Goal: Task Accomplishment & Management: Complete application form

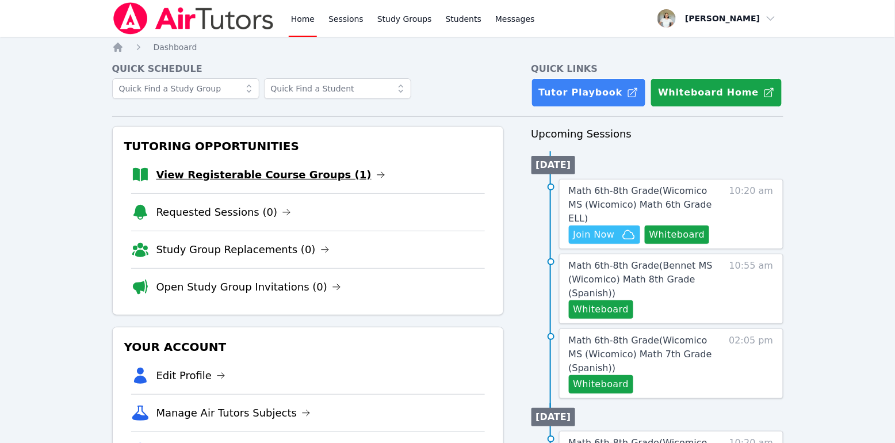
click at [229, 171] on link "View Registerable Course Groups (1)" at bounding box center [270, 175] width 229 height 16
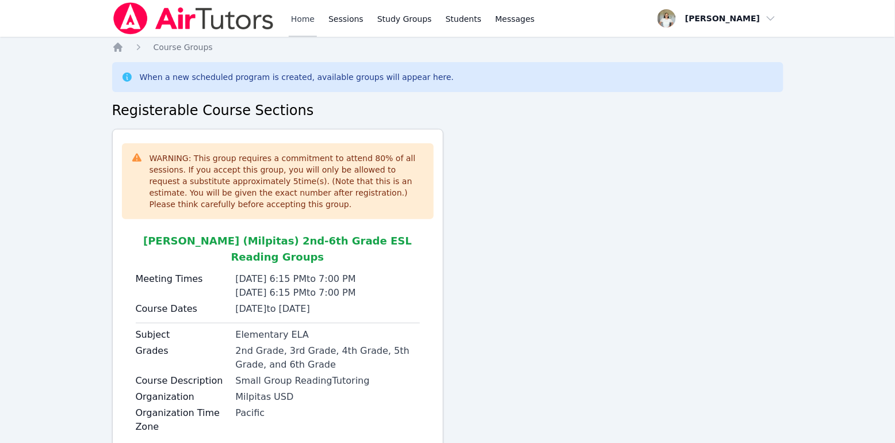
click at [305, 19] on link "Home" at bounding box center [303, 18] width 28 height 37
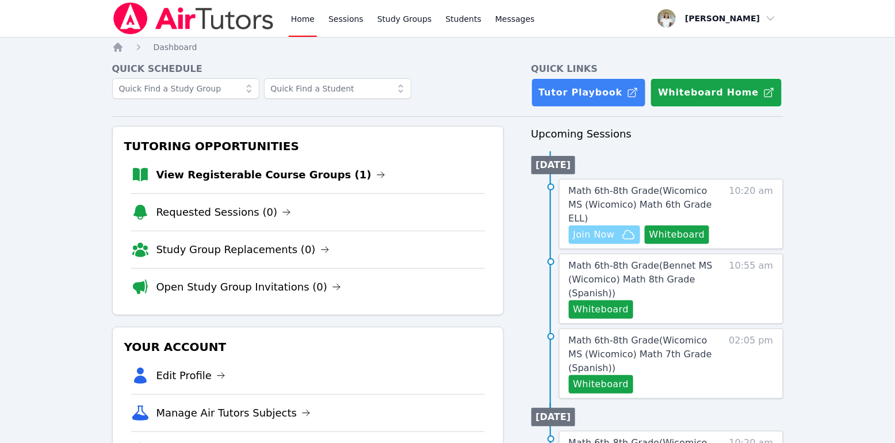
click at [610, 228] on span "Join Now" at bounding box center [593, 235] width 41 height 14
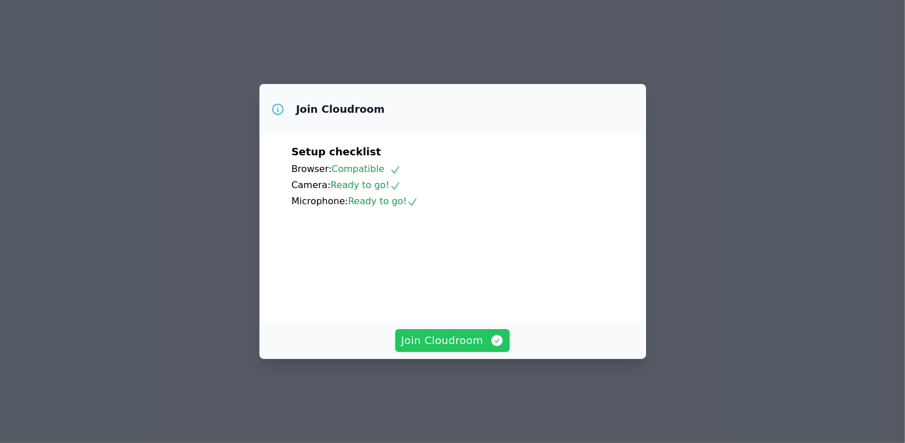
click at [468, 348] on span "Join Cloudroom" at bounding box center [452, 340] width 103 height 16
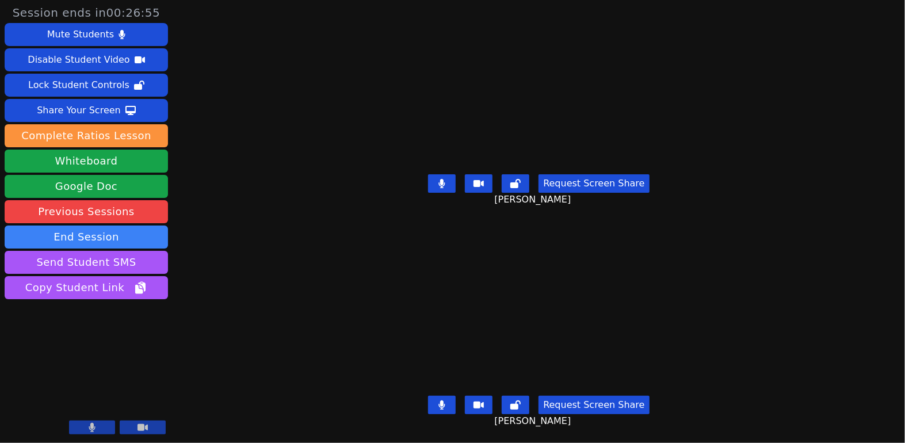
click at [446, 397] on button at bounding box center [442, 405] width 28 height 18
click at [443, 183] on button at bounding box center [442, 183] width 28 height 18
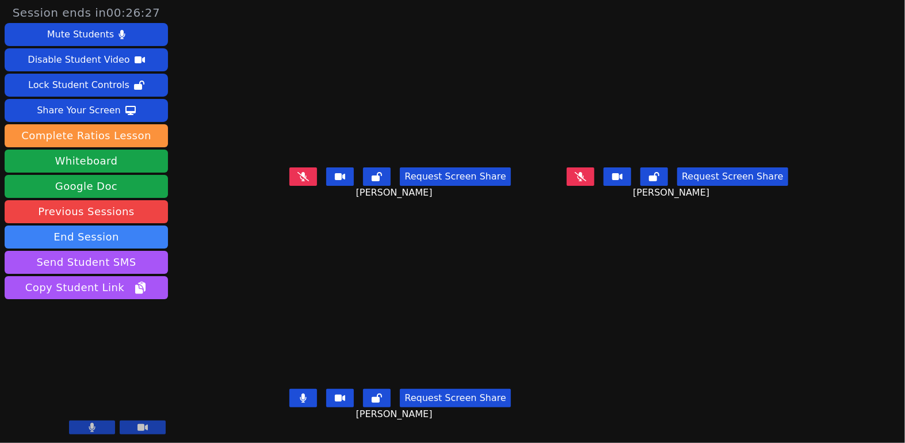
click at [289, 404] on button at bounding box center [303, 398] width 28 height 18
click at [297, 181] on icon at bounding box center [303, 176] width 12 height 9
click at [594, 186] on button at bounding box center [580, 176] width 28 height 18
click at [289, 185] on button at bounding box center [303, 176] width 28 height 18
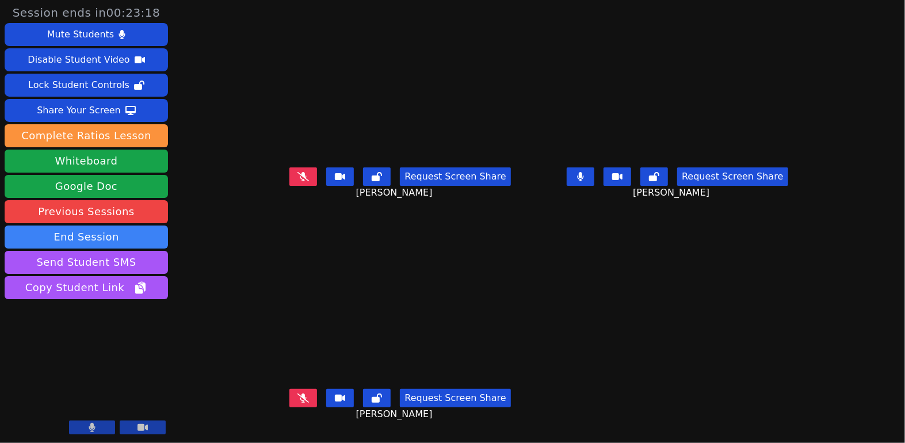
click at [594, 186] on button at bounding box center [580, 176] width 28 height 18
click at [297, 401] on icon at bounding box center [303, 397] width 12 height 9
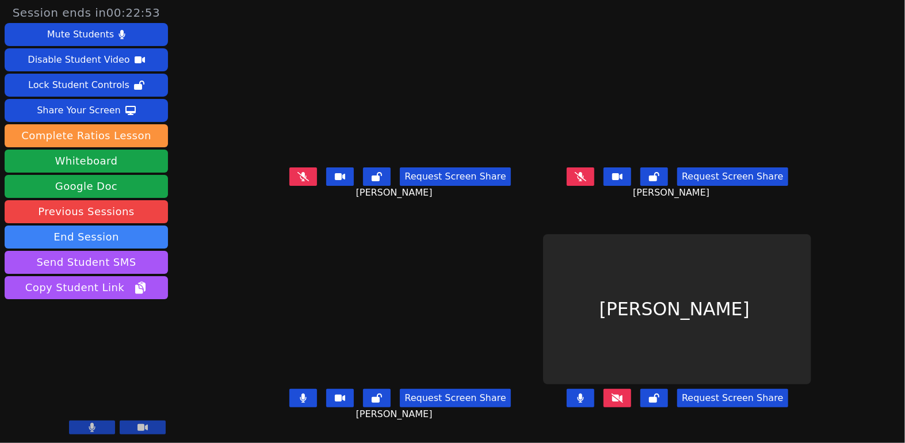
click at [300, 403] on icon at bounding box center [303, 397] width 6 height 9
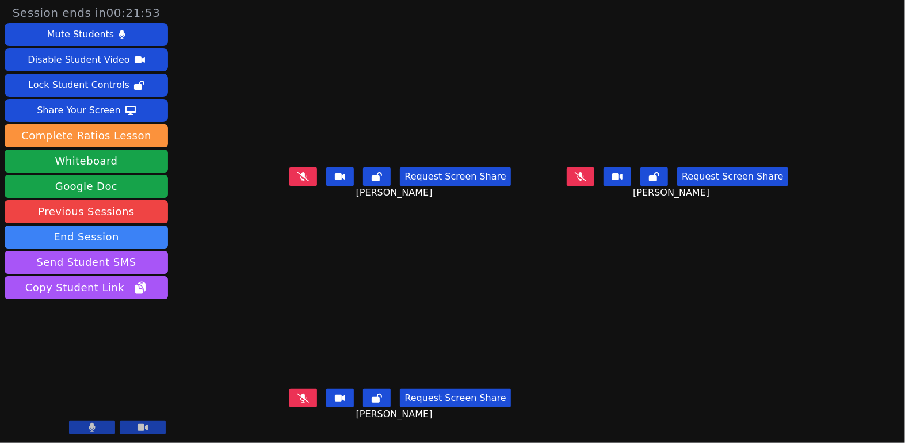
click at [297, 403] on icon at bounding box center [303, 397] width 12 height 9
click at [289, 407] on button at bounding box center [303, 398] width 28 height 18
click at [594, 186] on button at bounding box center [580, 176] width 28 height 18
click at [593, 179] on button at bounding box center [580, 176] width 28 height 18
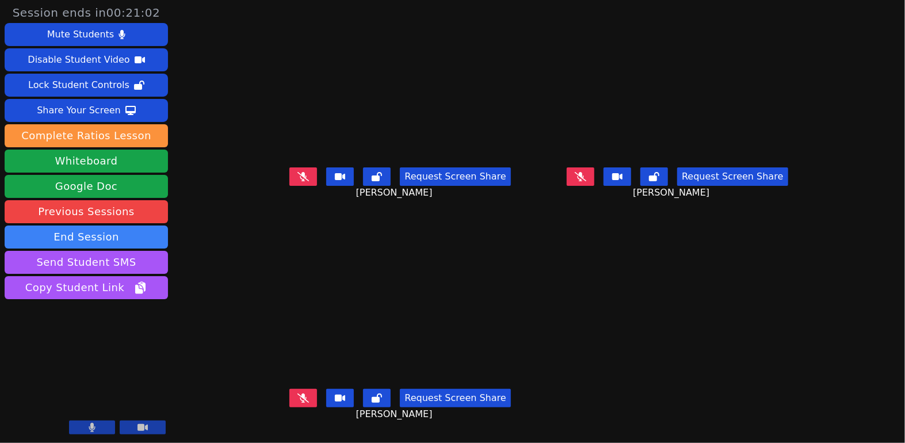
click at [594, 181] on button at bounding box center [580, 176] width 28 height 18
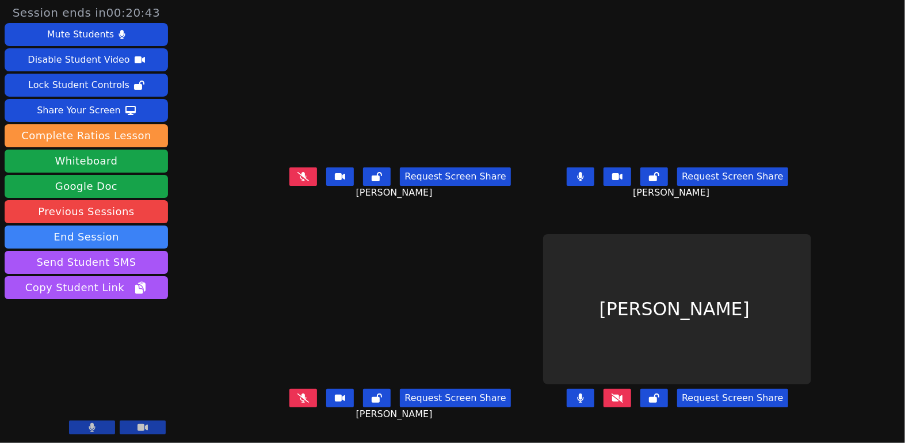
click at [594, 186] on button at bounding box center [580, 176] width 28 height 18
click at [297, 181] on icon at bounding box center [303, 176] width 12 height 9
click at [289, 185] on button at bounding box center [303, 176] width 28 height 18
click at [297, 174] on icon at bounding box center [303, 176] width 12 height 9
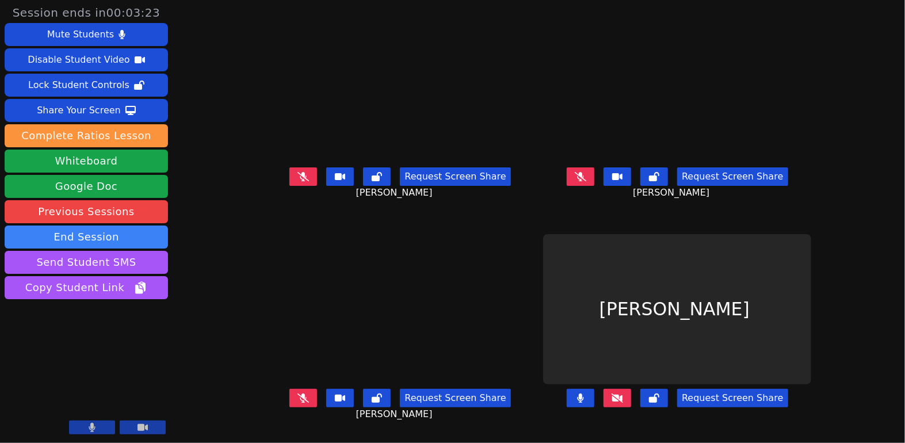
click at [297, 174] on icon at bounding box center [303, 176] width 12 height 9
click at [289, 182] on button at bounding box center [303, 176] width 28 height 18
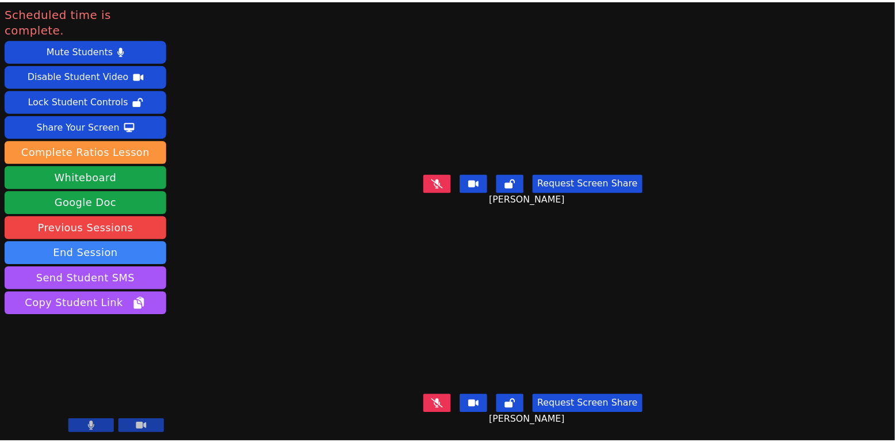
scroll to position [0, 0]
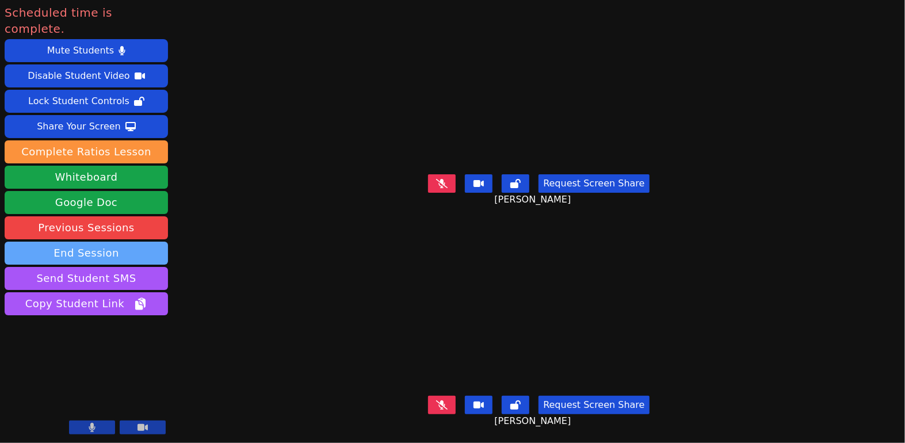
click at [131, 242] on button "End Session" at bounding box center [86, 253] width 163 height 23
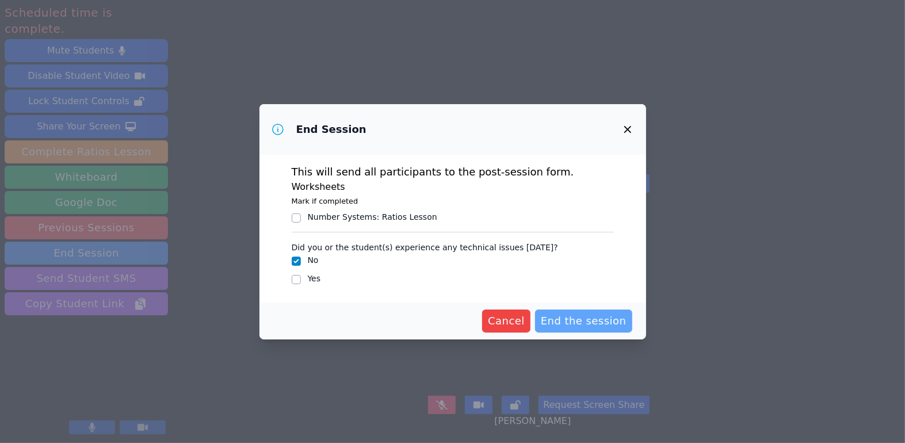
click at [558, 324] on span "End the session" at bounding box center [584, 321] width 86 height 16
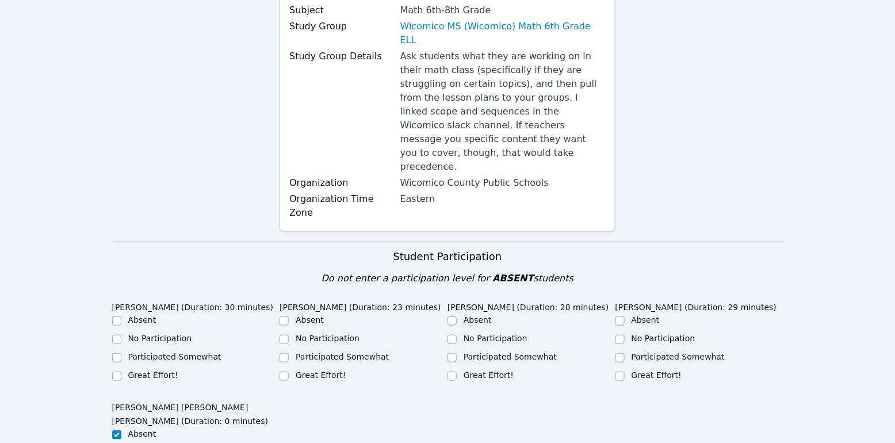
scroll to position [251, 0]
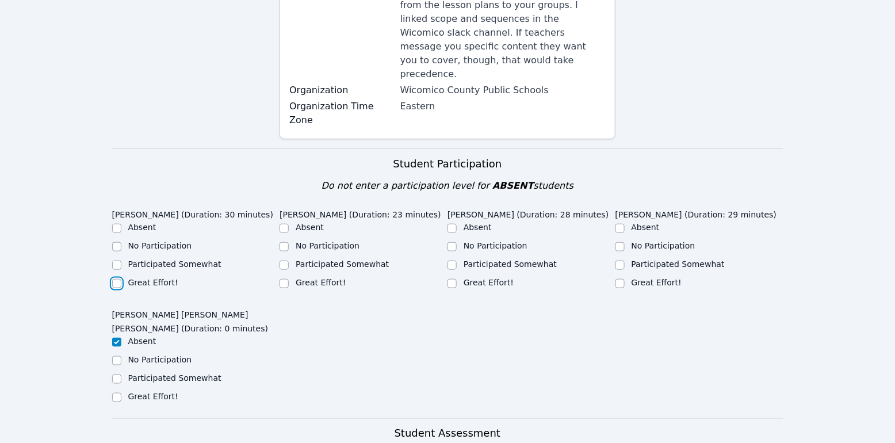
click at [118, 279] on input "Great Effort!" at bounding box center [116, 283] width 9 height 9
checkbox input "true"
drag, startPoint x: 281, startPoint y: 240, endPoint x: 422, endPoint y: 228, distance: 140.8
click at [281, 279] on input "Great Effort!" at bounding box center [283, 283] width 9 height 9
checkbox input "true"
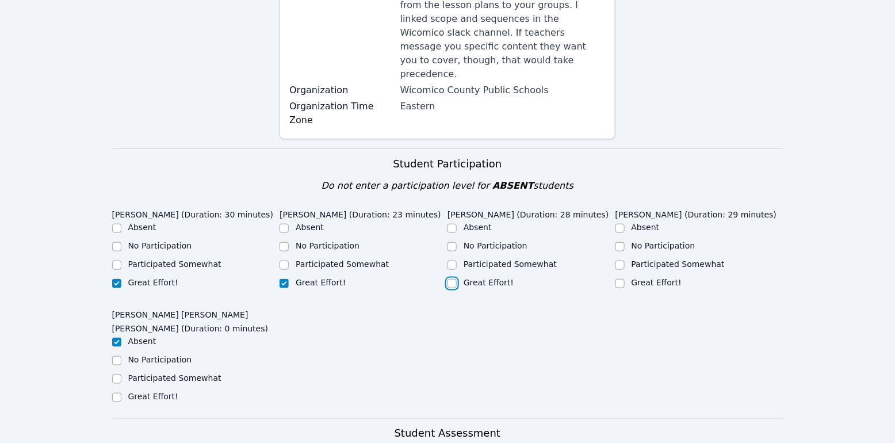
click at [450, 279] on input "Great Effort!" at bounding box center [451, 283] width 9 height 9
checkbox input "true"
click at [616, 279] on input "Great Effort!" at bounding box center [619, 283] width 9 height 9
checkbox input "true"
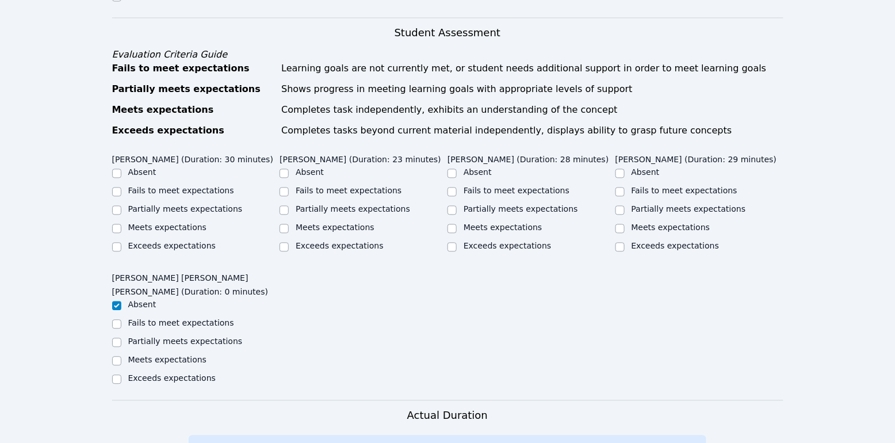
scroll to position [655, 0]
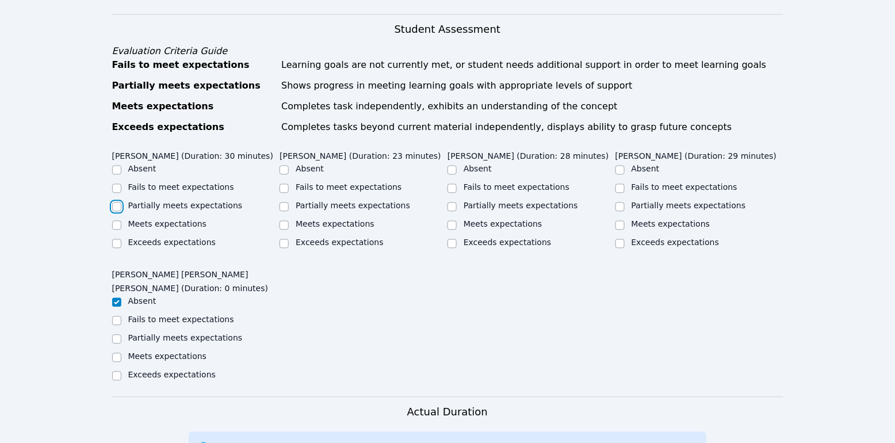
click at [118, 202] on input "Partially meets expectations" at bounding box center [116, 206] width 9 height 9
checkbox input "true"
click at [286, 166] on input "Absent" at bounding box center [283, 170] width 9 height 9
checkbox input "true"
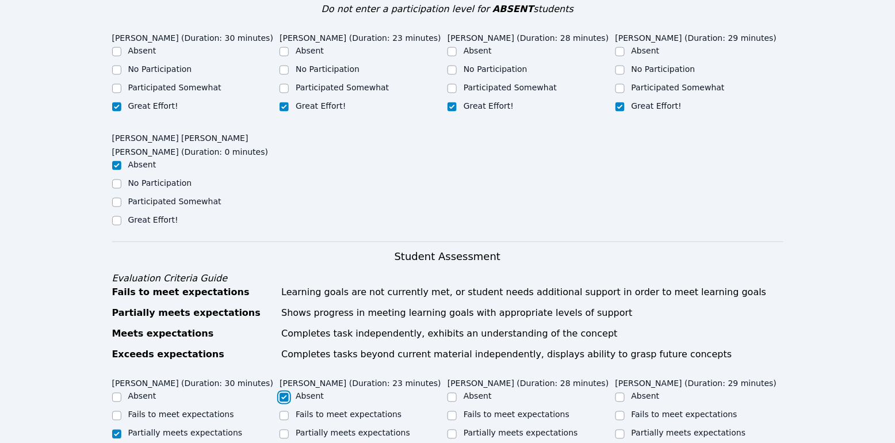
scroll to position [308, 0]
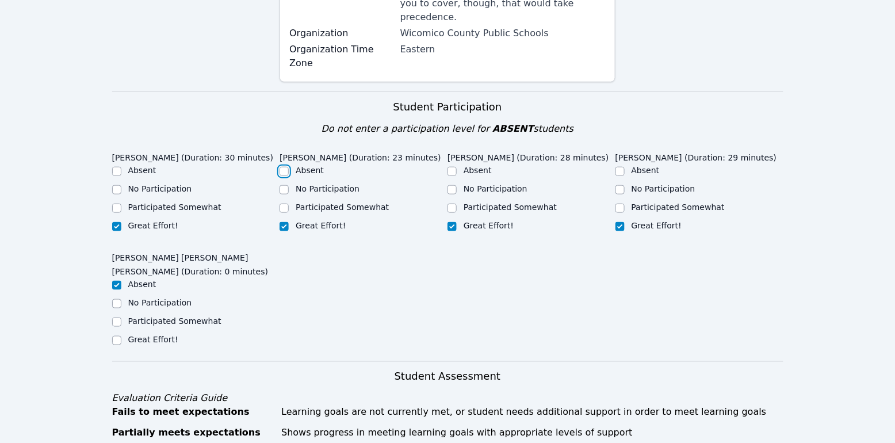
click at [283, 167] on input "Absent" at bounding box center [283, 171] width 9 height 9
checkbox input "true"
checkbox input "false"
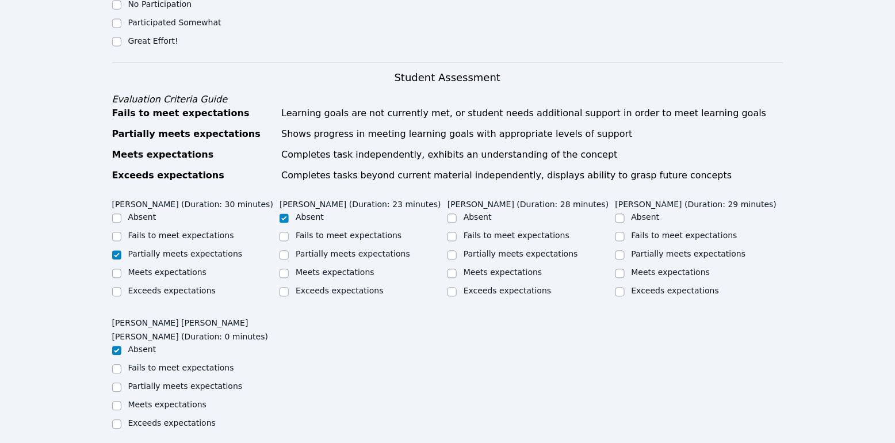
scroll to position [691, 0]
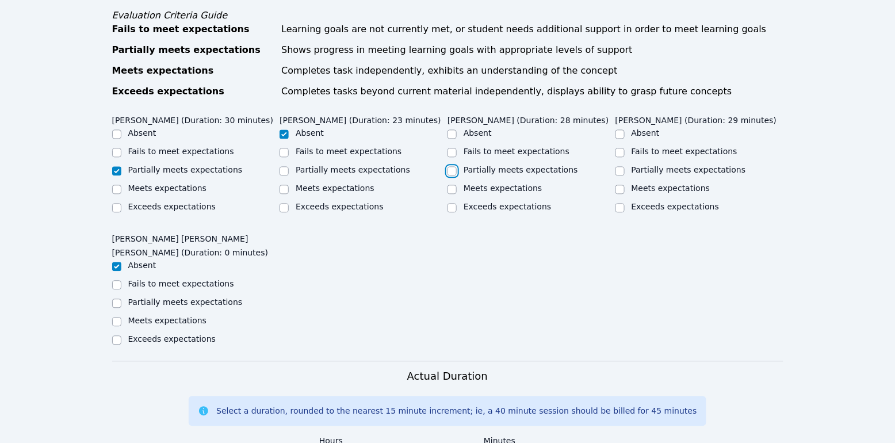
click at [450, 166] on input "Partially meets expectations" at bounding box center [451, 170] width 9 height 9
checkbox input "true"
click at [623, 166] on input "Partially meets expectations" at bounding box center [619, 170] width 9 height 9
checkbox input "true"
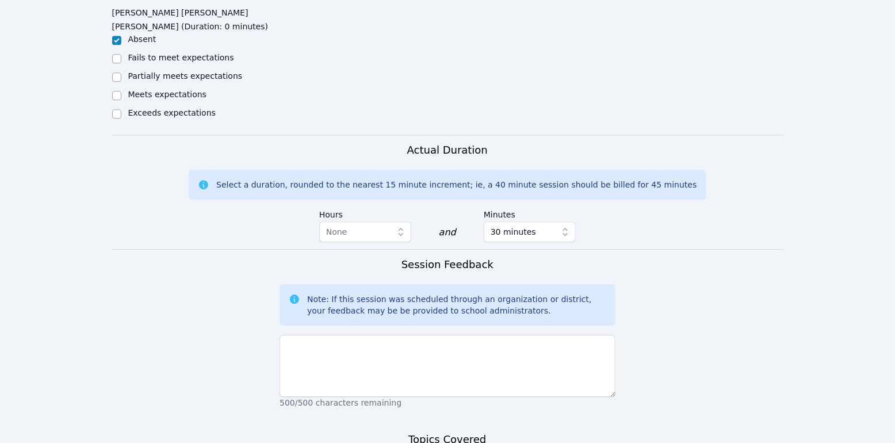
scroll to position [967, 0]
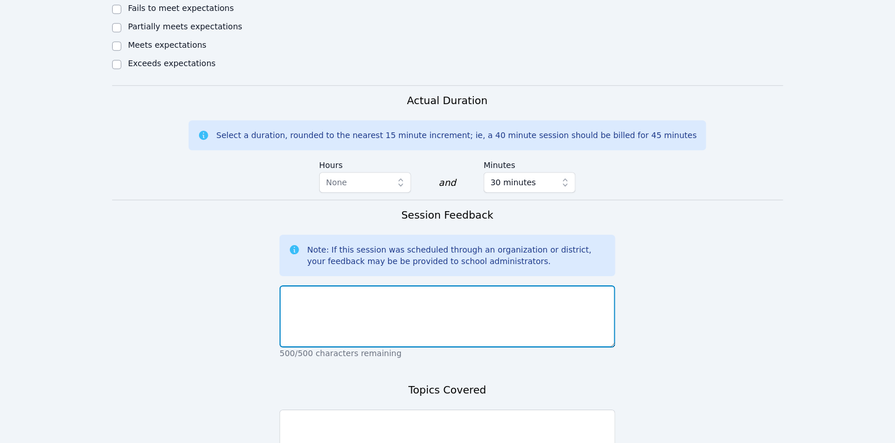
click at [447, 293] on textarea at bounding box center [447, 316] width 336 height 62
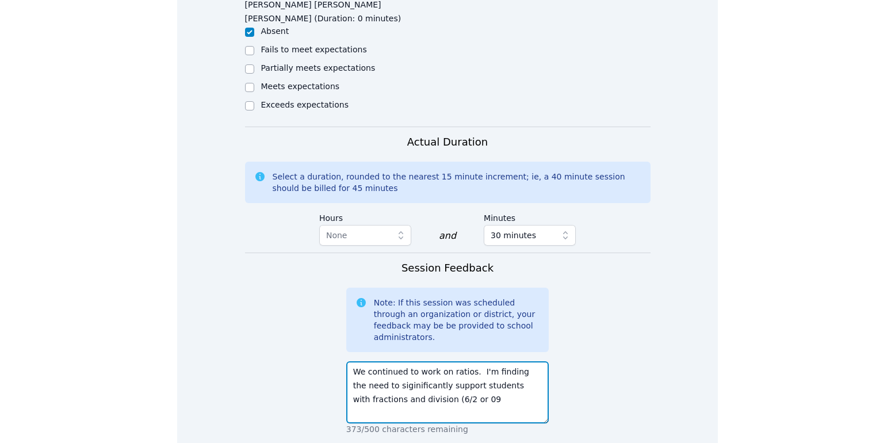
scroll to position [1037, 0]
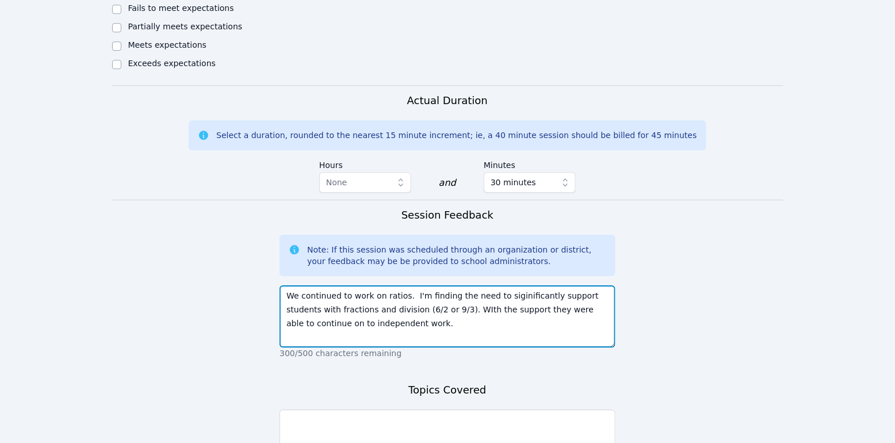
type textarea "We continued to work on ratios. I'm finding the need to siginificantly support …"
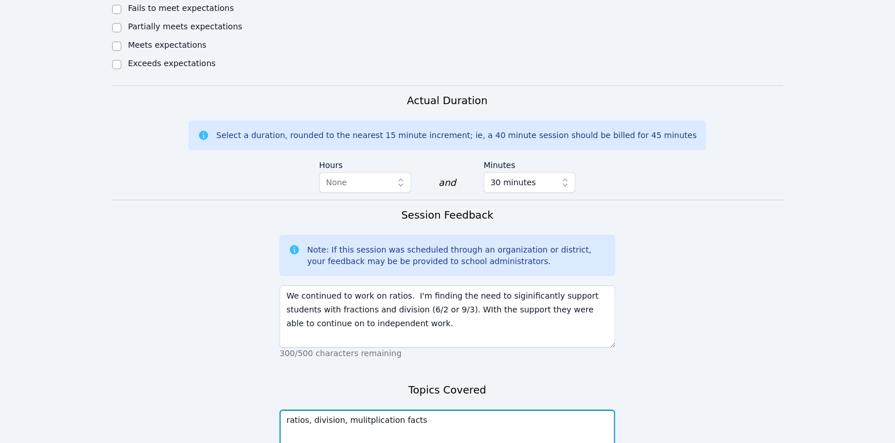
click at [361, 409] on textarea "ratios, division, mulitplication facts" at bounding box center [447, 440] width 336 height 62
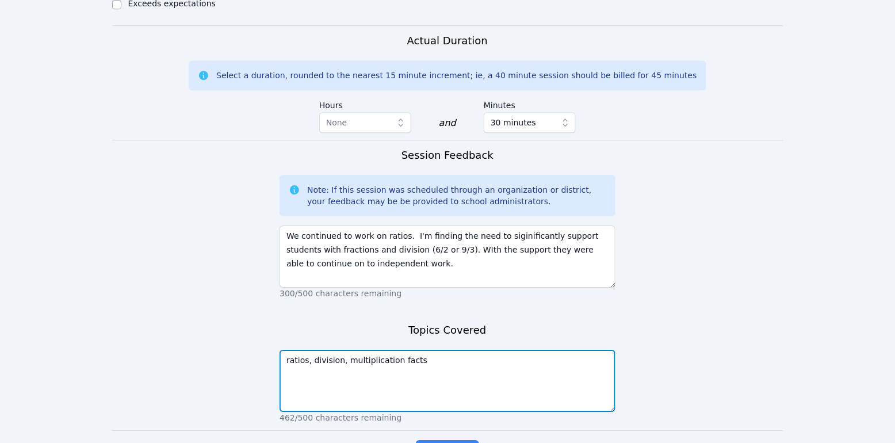
scroll to position [1085, 0]
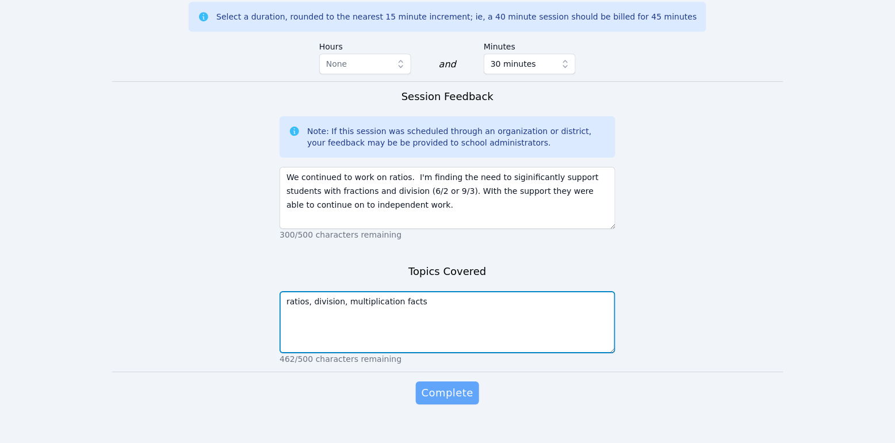
type textarea "ratios, division, multiplication facts"
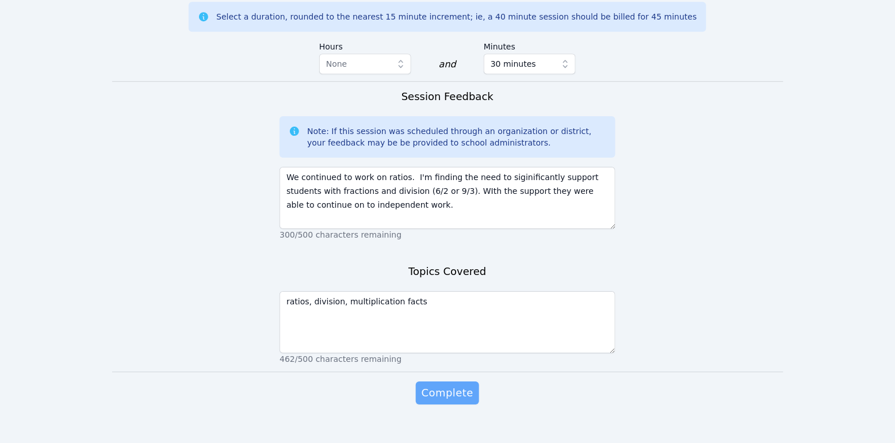
click at [446, 385] on span "Complete" at bounding box center [448, 393] width 52 height 16
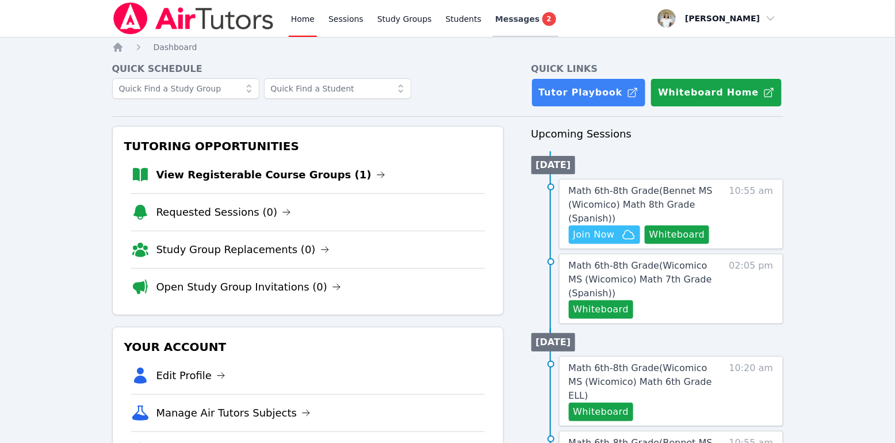
click at [513, 14] on span "Messages" at bounding box center [517, 19] width 44 height 12
click at [232, 177] on link "View Registerable Course Groups (1)" at bounding box center [270, 175] width 229 height 16
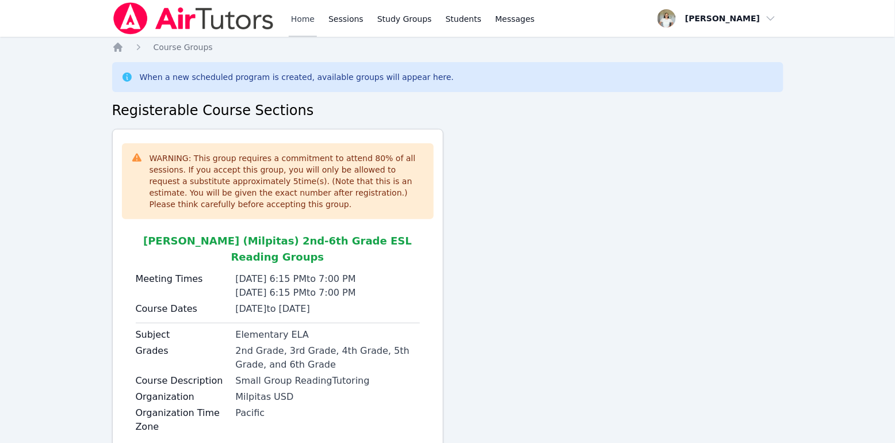
click at [293, 24] on link "Home" at bounding box center [303, 18] width 28 height 37
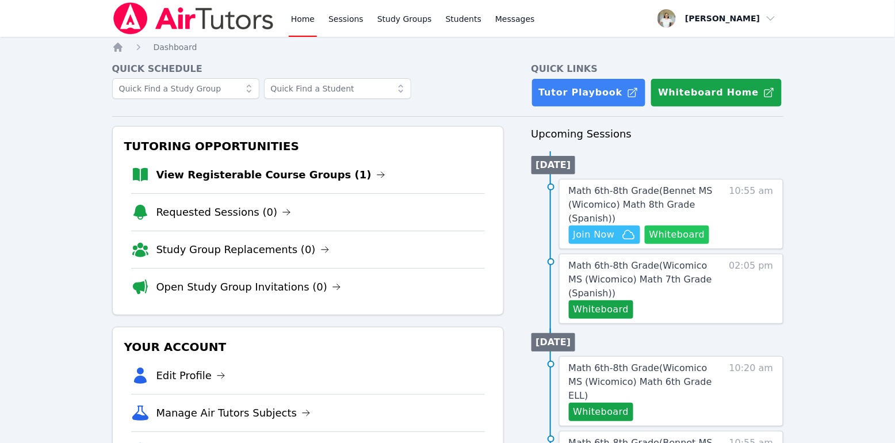
click at [670, 231] on button "Whiteboard" at bounding box center [677, 234] width 65 height 18
click at [606, 238] on span "Join Now" at bounding box center [593, 235] width 41 height 14
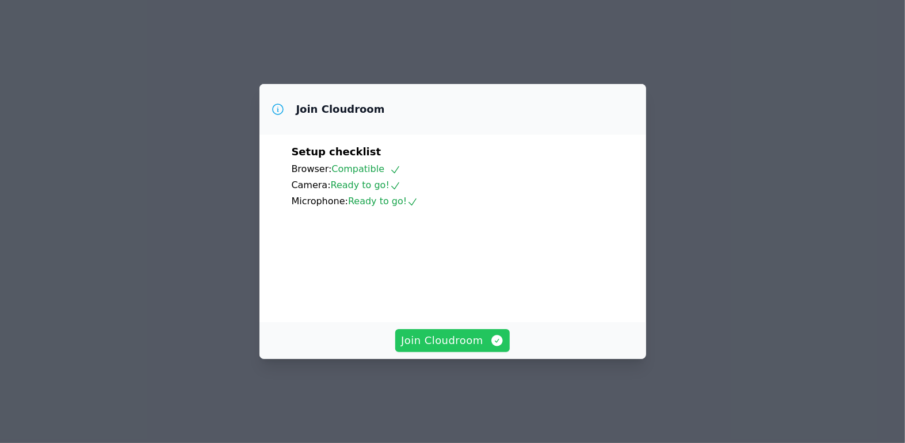
click at [477, 348] on span "Join Cloudroom" at bounding box center [452, 340] width 103 height 16
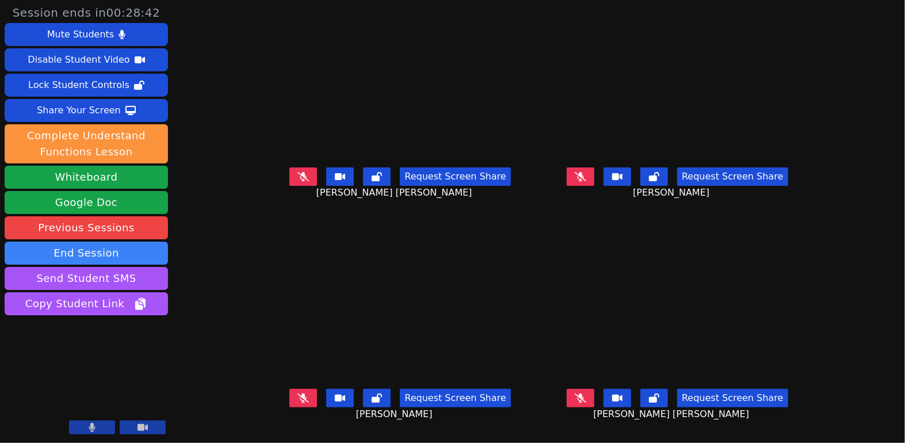
click at [586, 181] on icon at bounding box center [581, 176] width 12 height 9
click at [584, 181] on icon at bounding box center [580, 176] width 6 height 9
click at [594, 407] on button at bounding box center [580, 398] width 28 height 18
click at [594, 399] on button at bounding box center [580, 398] width 28 height 18
click at [297, 403] on icon at bounding box center [303, 397] width 12 height 9
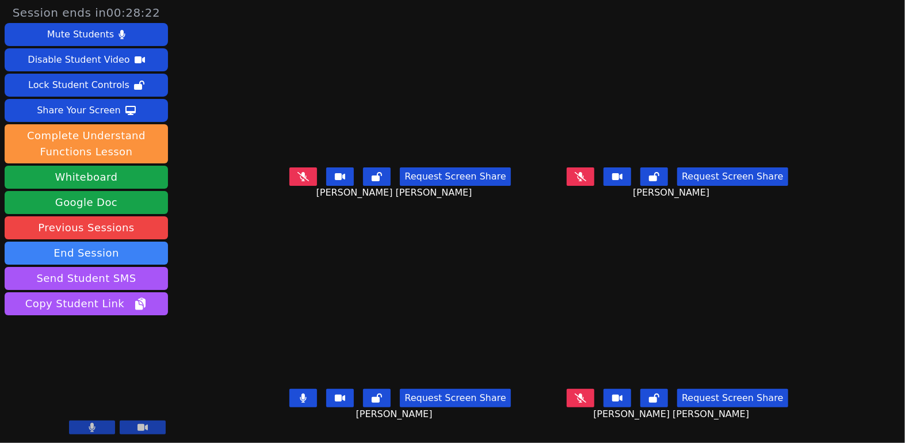
click at [300, 403] on icon at bounding box center [303, 397] width 6 height 9
click at [290, 186] on button at bounding box center [303, 176] width 28 height 18
click at [300, 179] on icon at bounding box center [303, 176] width 7 height 9
click at [594, 186] on button at bounding box center [580, 176] width 28 height 18
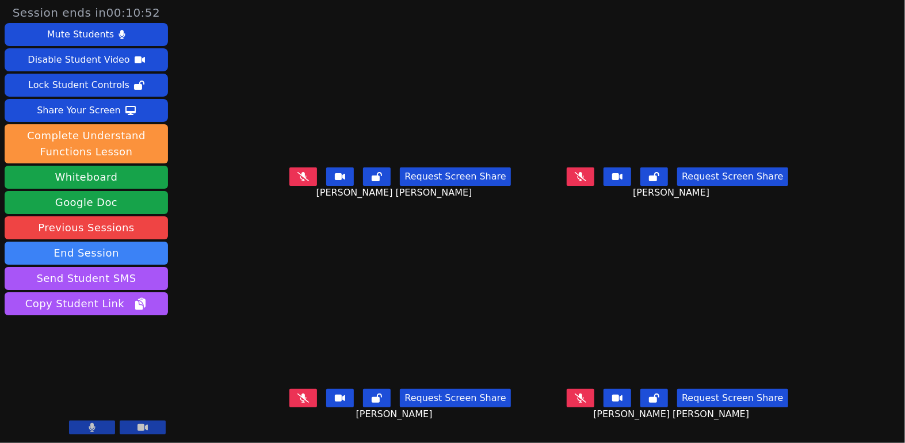
click at [586, 403] on icon at bounding box center [581, 397] width 12 height 9
click at [594, 407] on button at bounding box center [580, 398] width 28 height 18
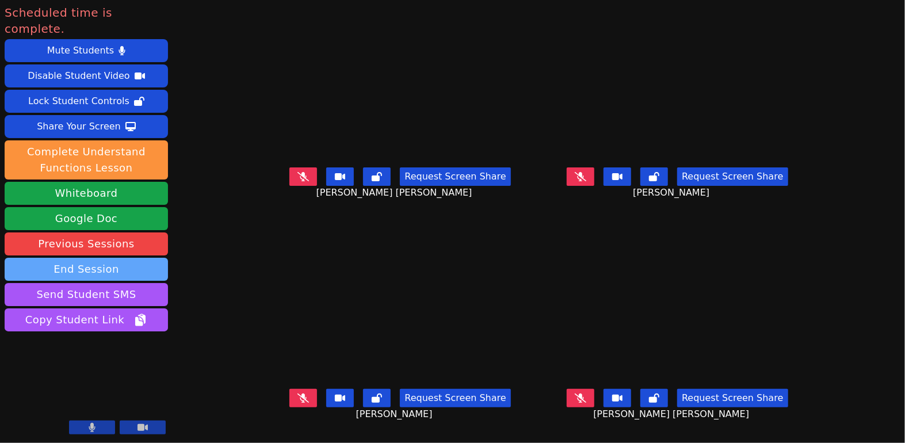
click at [129, 258] on button "End Session" at bounding box center [86, 269] width 163 height 23
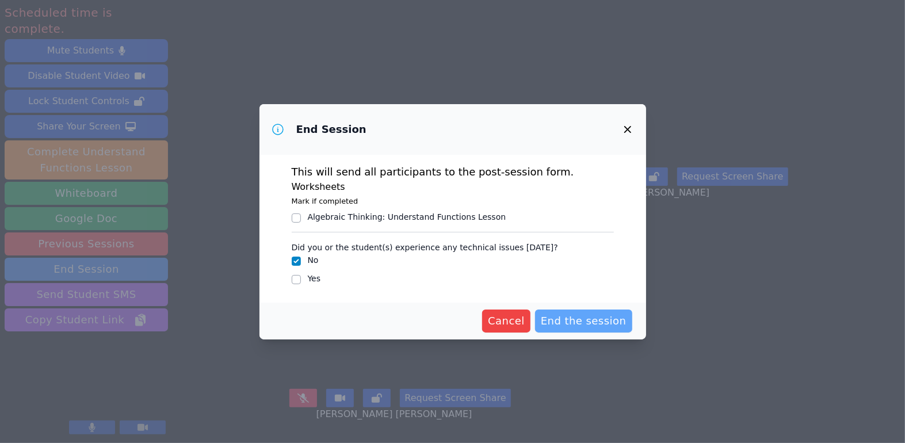
click at [606, 319] on span "End the session" at bounding box center [584, 321] width 86 height 16
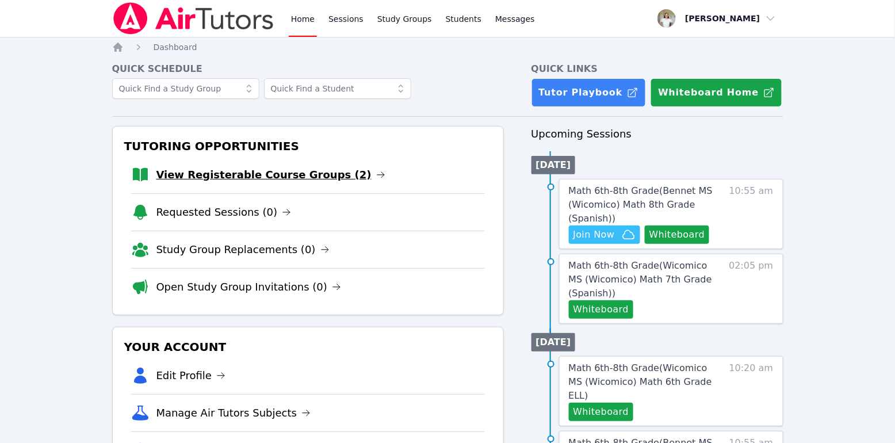
click at [216, 181] on link "View Registerable Course Groups (2)" at bounding box center [270, 175] width 229 height 16
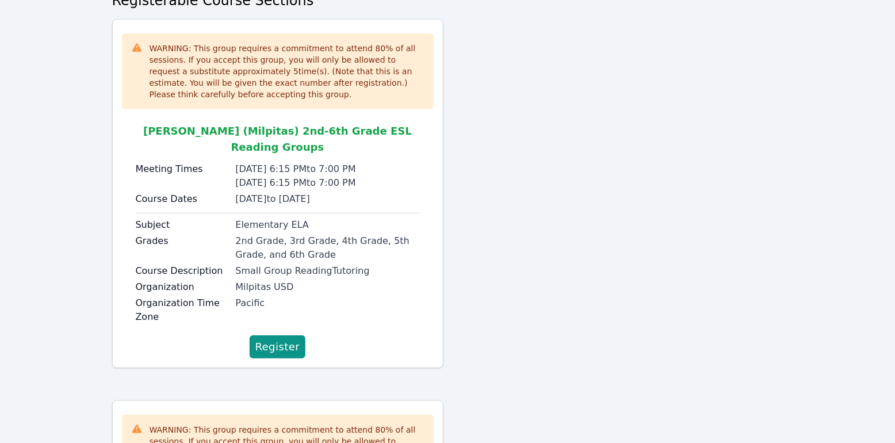
scroll to position [127, 0]
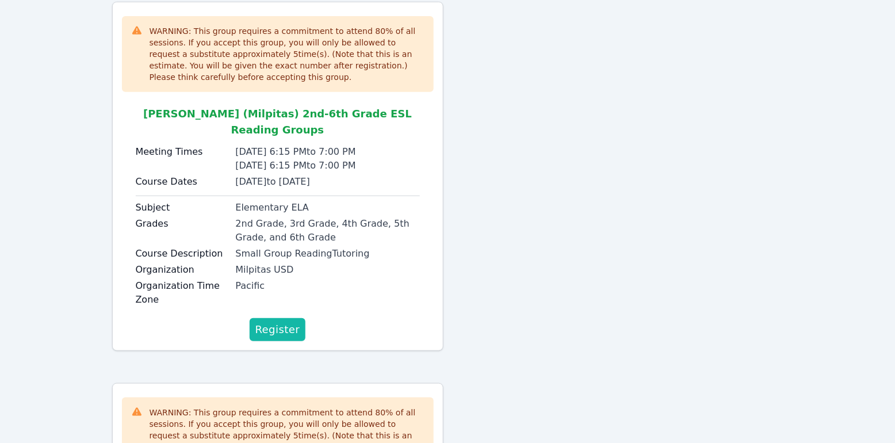
click at [288, 321] on span "Register" at bounding box center [277, 329] width 45 height 16
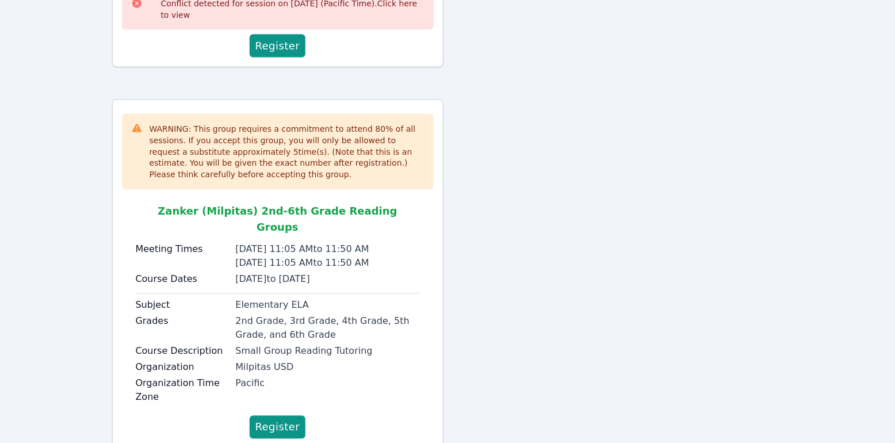
scroll to position [518, 0]
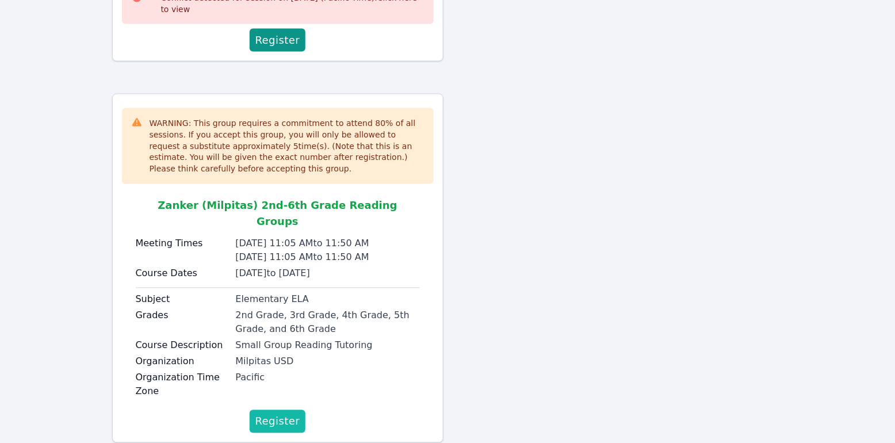
click at [281, 413] on span "Register" at bounding box center [277, 421] width 45 height 16
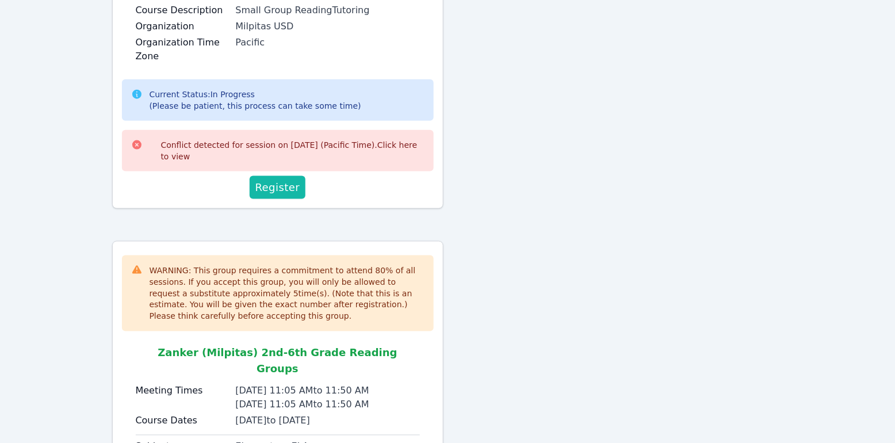
click at [288, 179] on span "Register" at bounding box center [277, 187] width 45 height 16
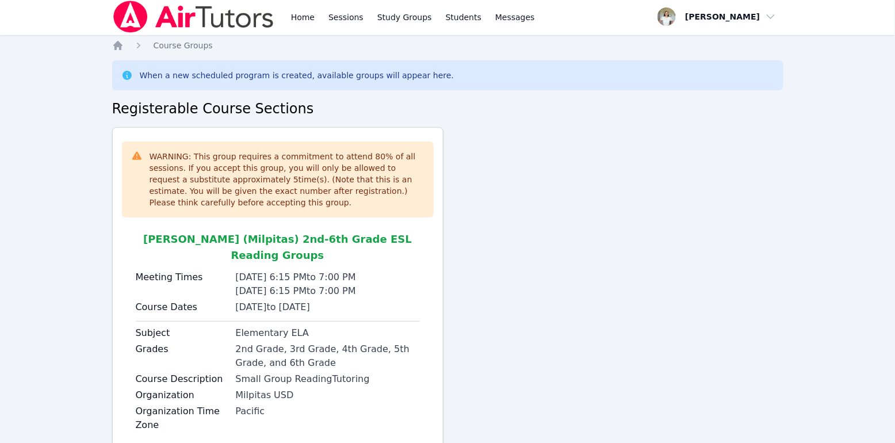
scroll to position [0, 0]
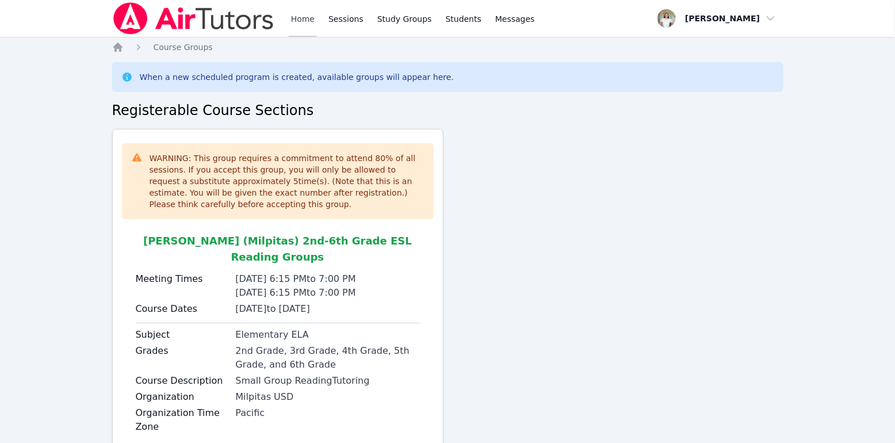
click at [312, 20] on link "Home" at bounding box center [303, 18] width 28 height 37
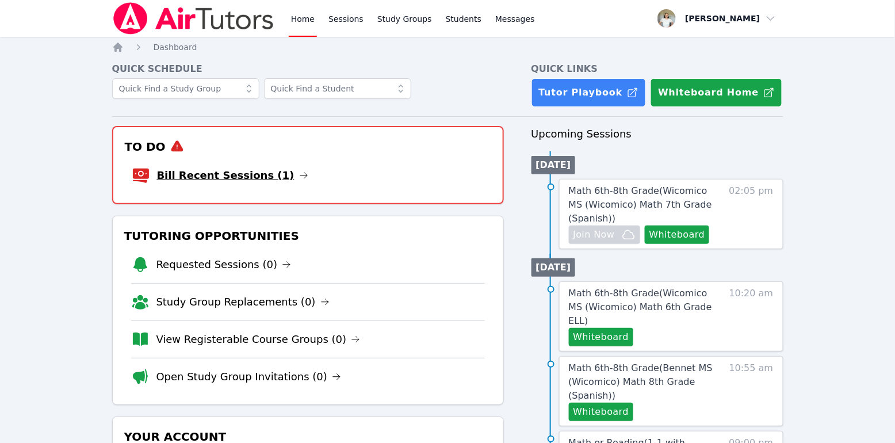
click at [213, 173] on link "Bill Recent Sessions (1)" at bounding box center [232, 175] width 151 height 16
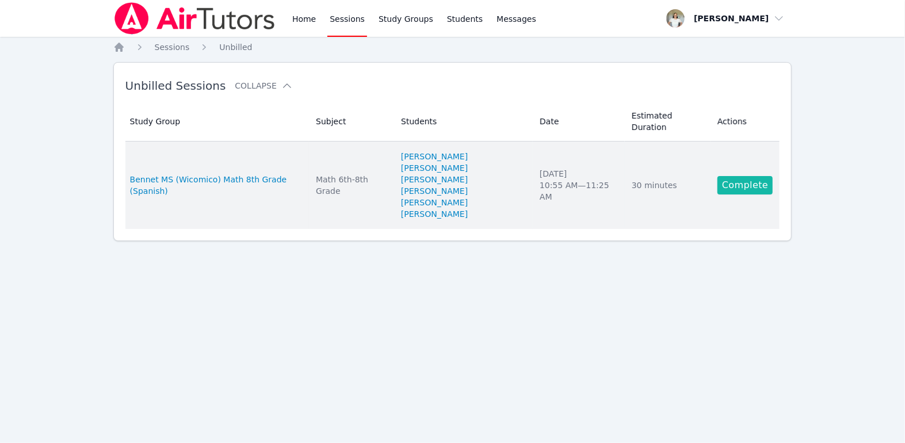
click at [767, 186] on link "Complete" at bounding box center [744, 185] width 55 height 18
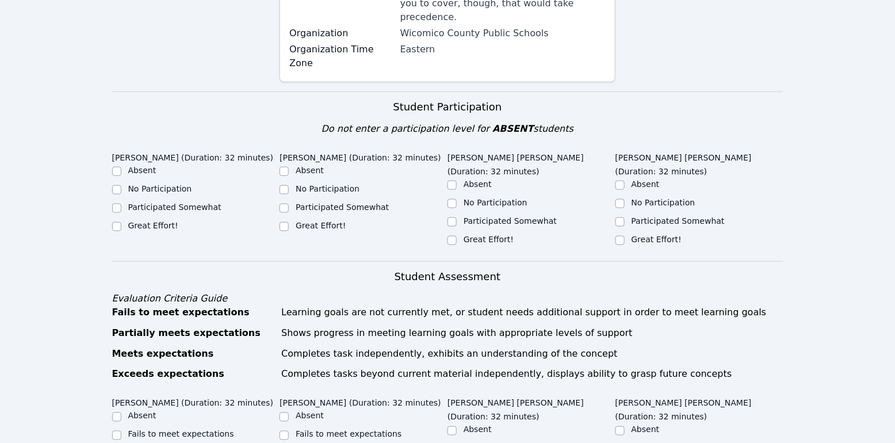
scroll to position [318, 0]
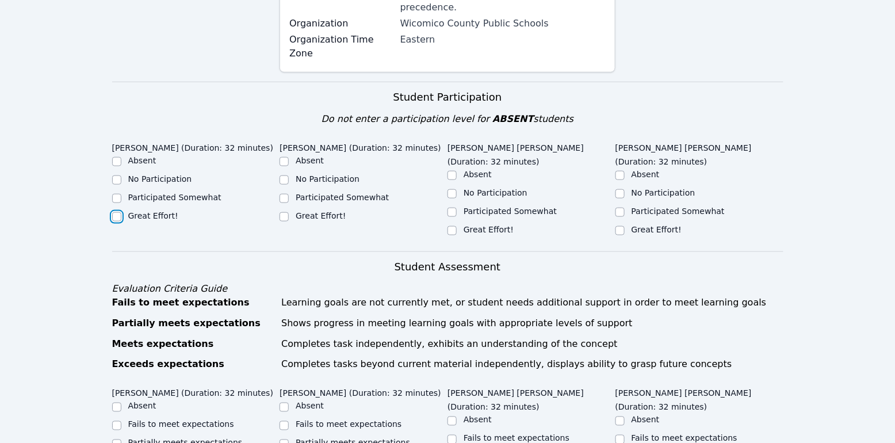
click at [112, 212] on input "Great Effort!" at bounding box center [116, 216] width 9 height 9
checkbox input "true"
click at [285, 212] on input "Great Effort!" at bounding box center [283, 216] width 9 height 9
checkbox input "true"
click at [456, 226] on input "Great Effort!" at bounding box center [451, 230] width 9 height 9
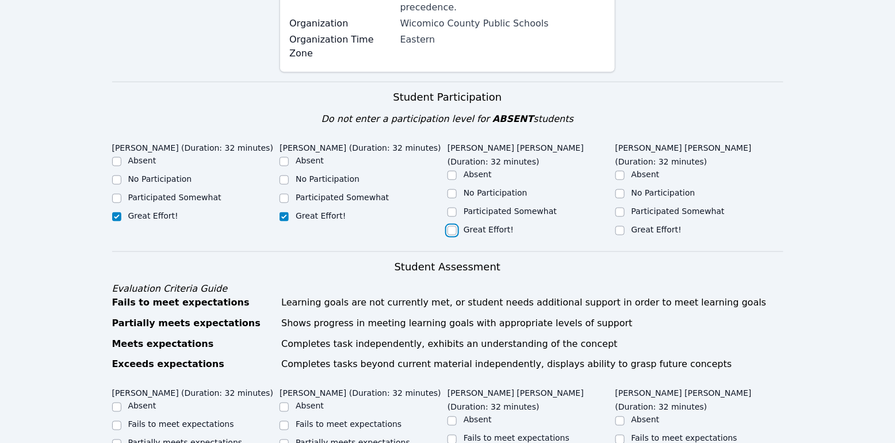
checkbox input "true"
click at [617, 226] on input "Great Effort!" at bounding box center [619, 230] width 9 height 9
checkbox input "true"
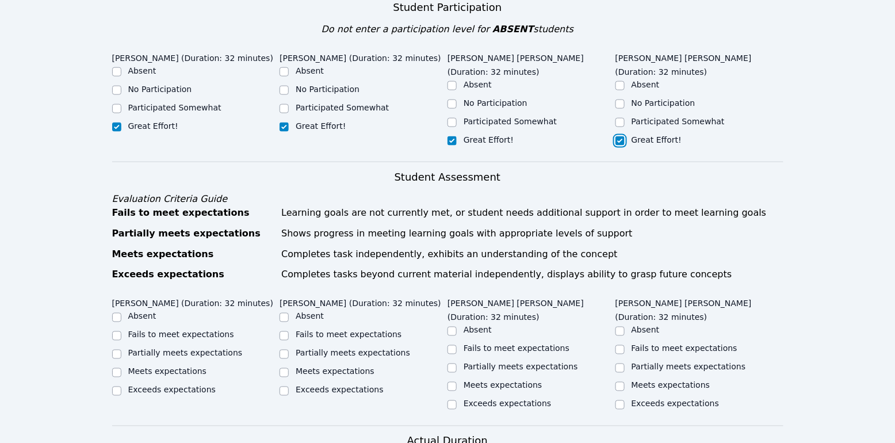
scroll to position [602, 0]
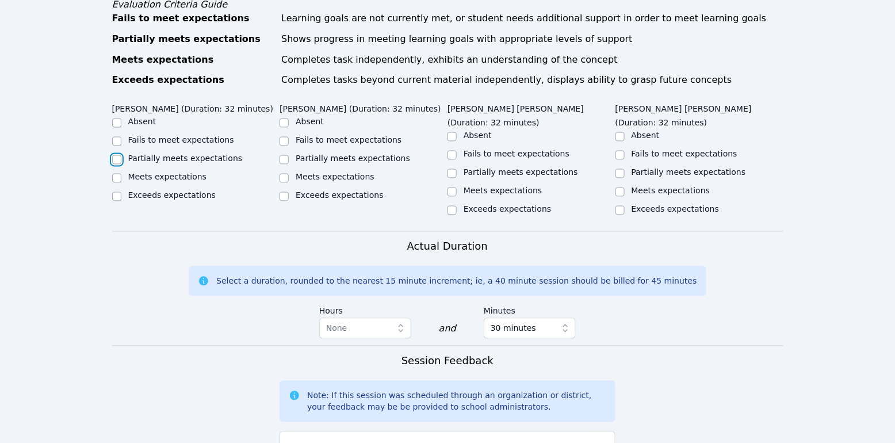
click at [113, 155] on input "Partially meets expectations" at bounding box center [116, 159] width 9 height 9
checkbox input "true"
click at [284, 155] on input "Partially meets expectations" at bounding box center [283, 159] width 9 height 9
checkbox input "true"
click at [454, 187] on input "Meets expectations" at bounding box center [451, 191] width 9 height 9
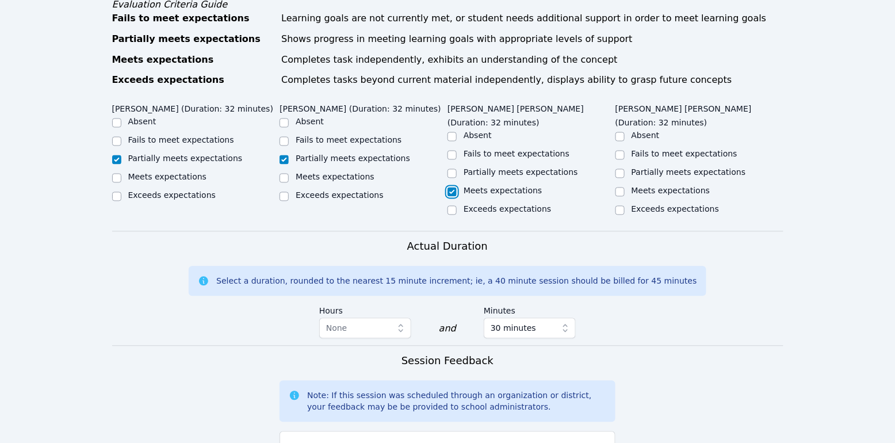
checkbox input "true"
click at [619, 169] on input "Partially meets expectations" at bounding box center [619, 173] width 9 height 9
checkbox input "true"
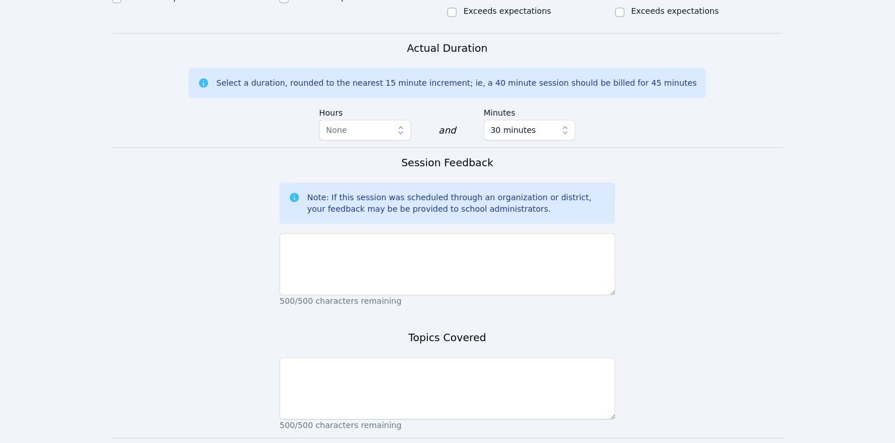
scroll to position [804, 0]
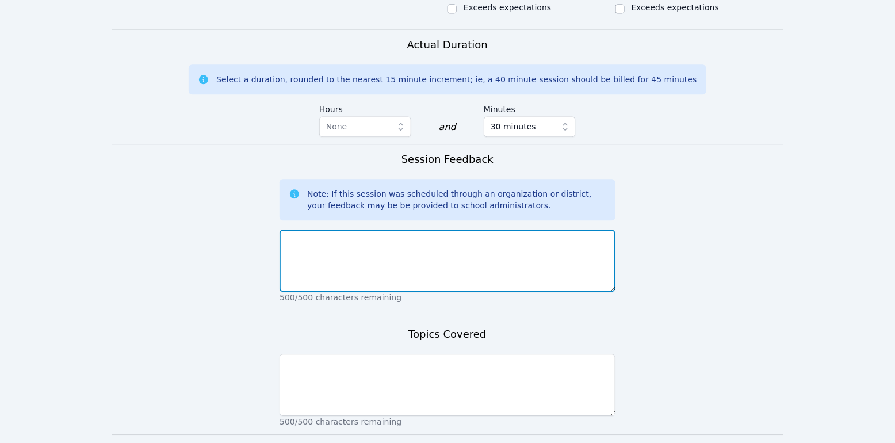
click at [518, 242] on textarea at bounding box center [447, 260] width 336 height 62
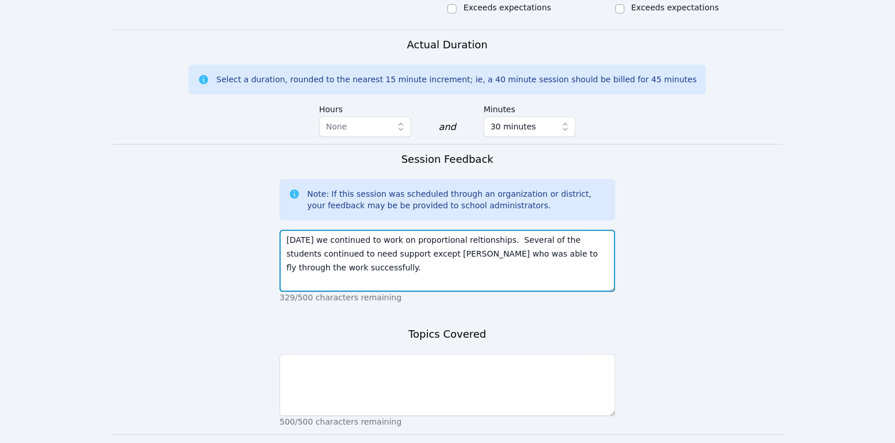
type textarea "Today we continued to work on proportional reltionships. Several of the student…"
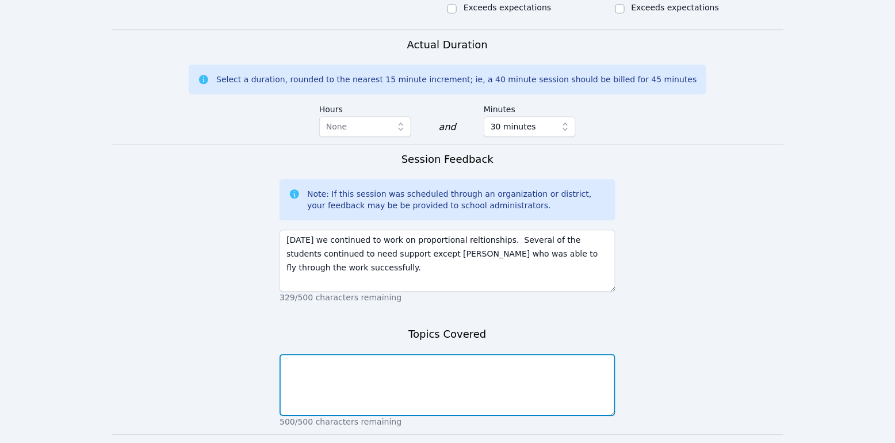
type textarea "`"
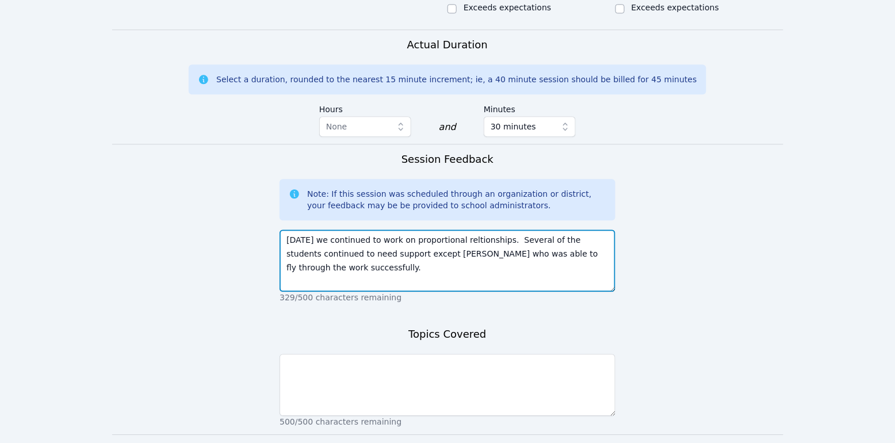
click at [471, 229] on textarea "Today we continued to work on proportional reltionships. Several of the student…" at bounding box center [447, 260] width 336 height 62
type textarea "Today we continued to work on proportional relationships. Several of the studen…"
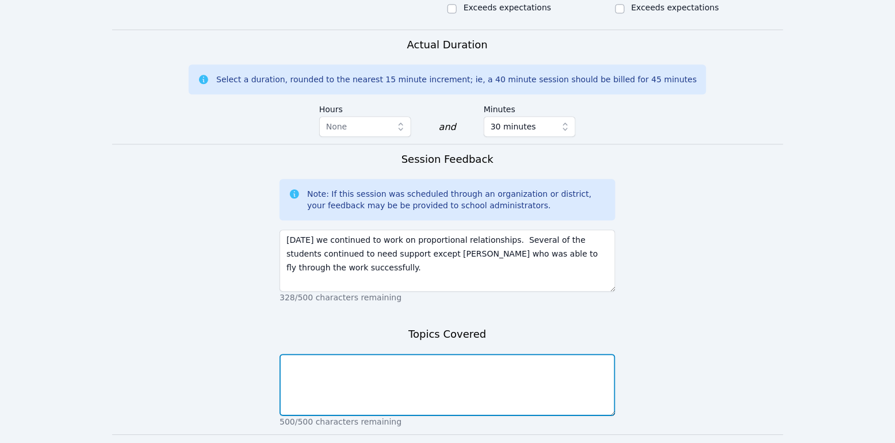
click at [354, 358] on textarea at bounding box center [447, 385] width 336 height 62
type textarea "proportions, rations, division, multiplication"
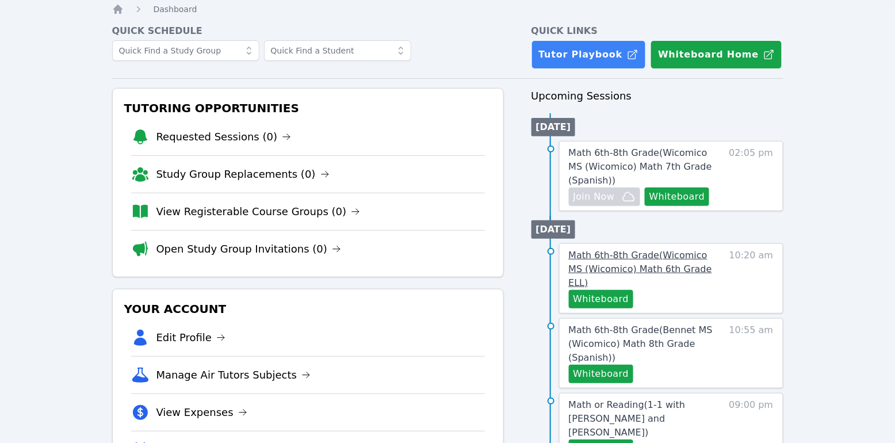
scroll to position [127, 0]
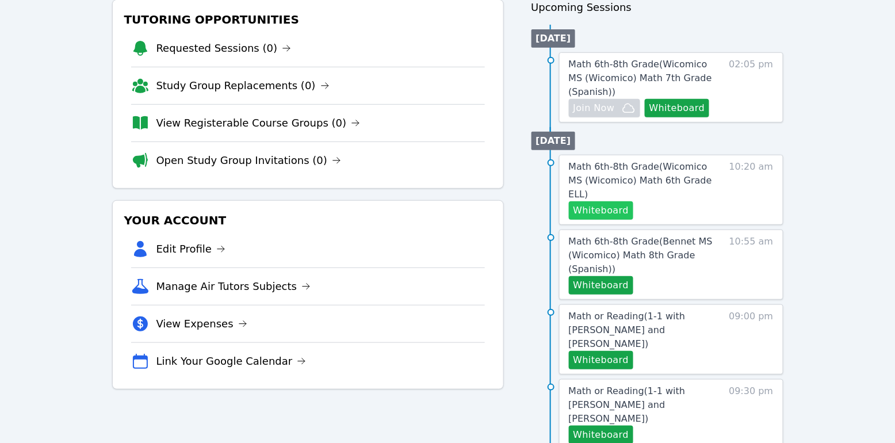
click at [607, 201] on button "Whiteboard" at bounding box center [601, 210] width 65 height 18
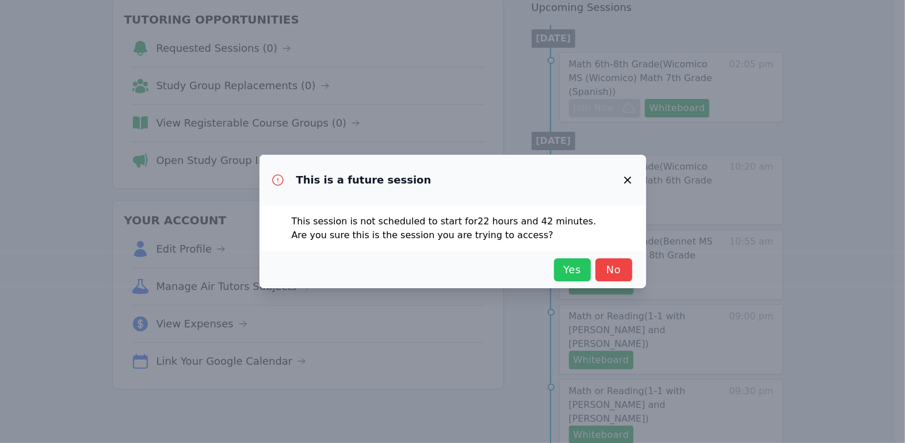
click at [568, 271] on span "Yes" at bounding box center [572, 270] width 25 height 16
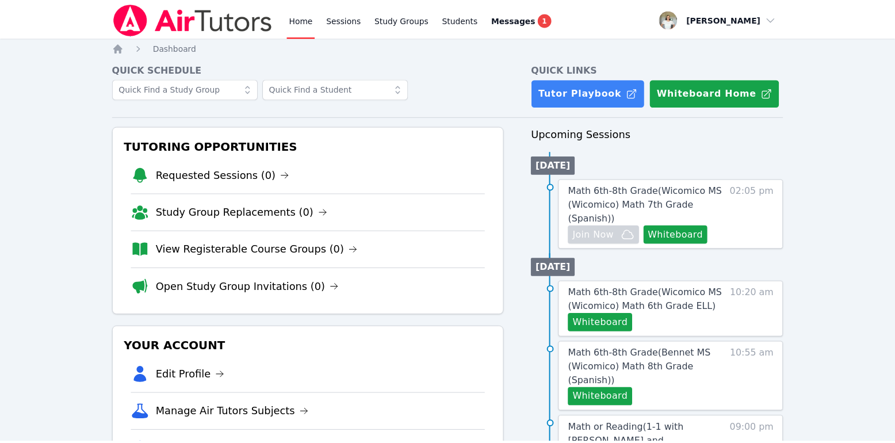
scroll to position [127, 0]
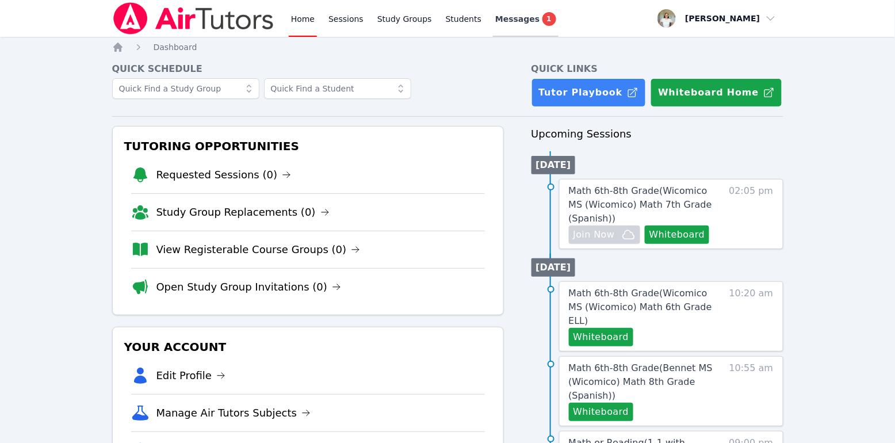
click at [500, 23] on span "Messages" at bounding box center [517, 19] width 44 height 12
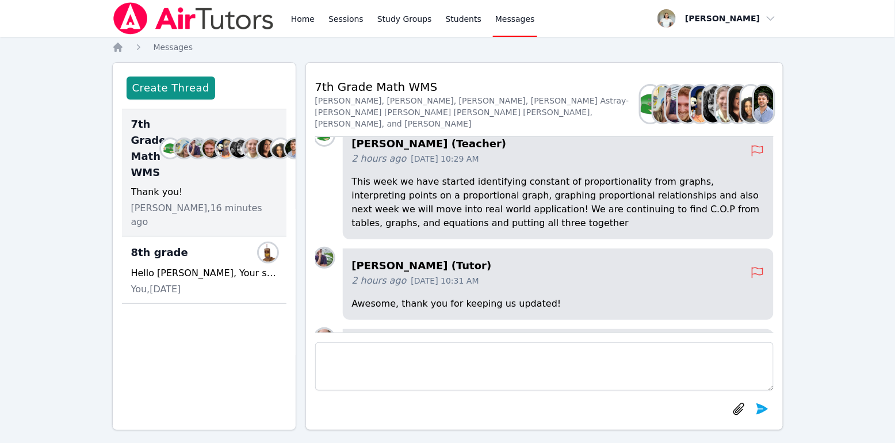
scroll to position [-55, 0]
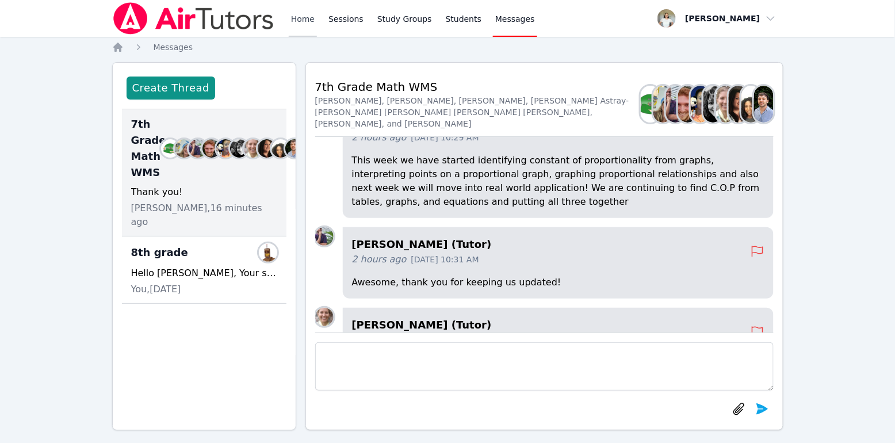
click at [305, 26] on link "Home" at bounding box center [303, 18] width 28 height 37
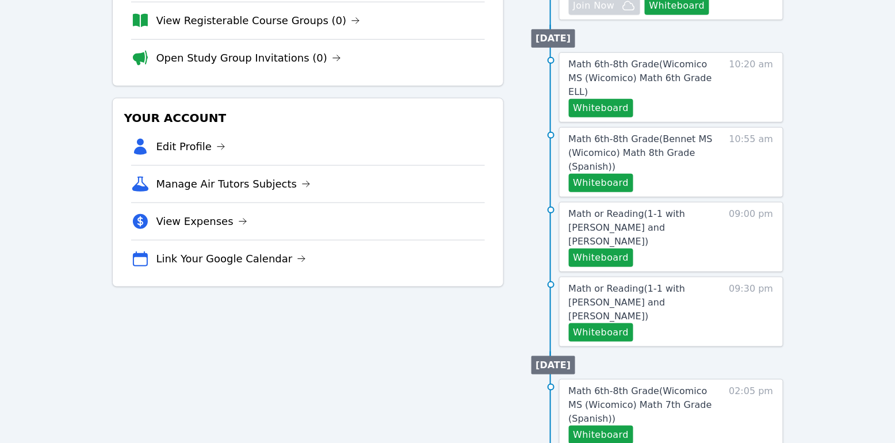
scroll to position [277, 0]
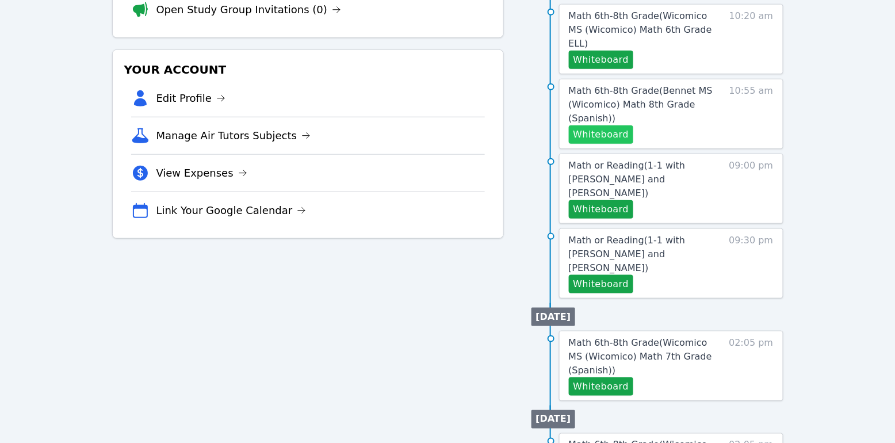
click at [611, 125] on button "Whiteboard" at bounding box center [601, 134] width 65 height 18
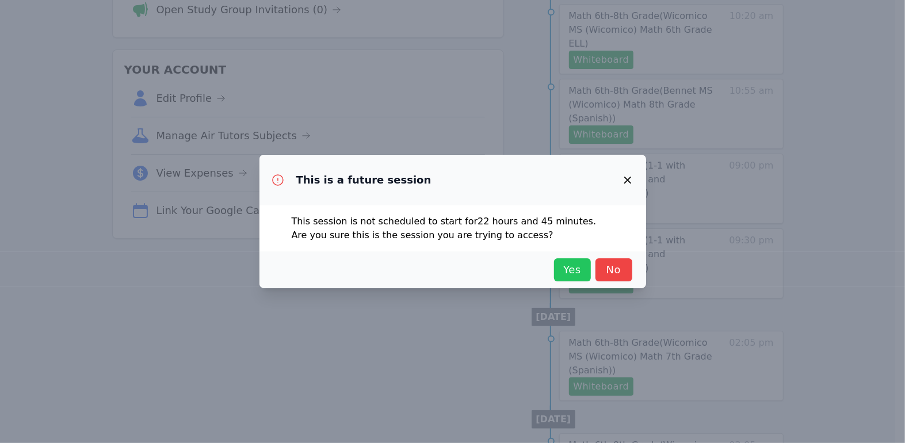
click at [567, 272] on span "Yes" at bounding box center [572, 270] width 25 height 16
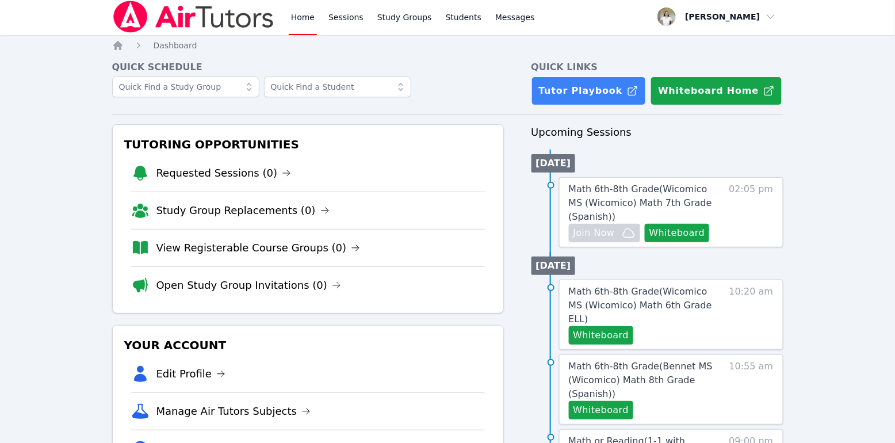
scroll to position [0, 0]
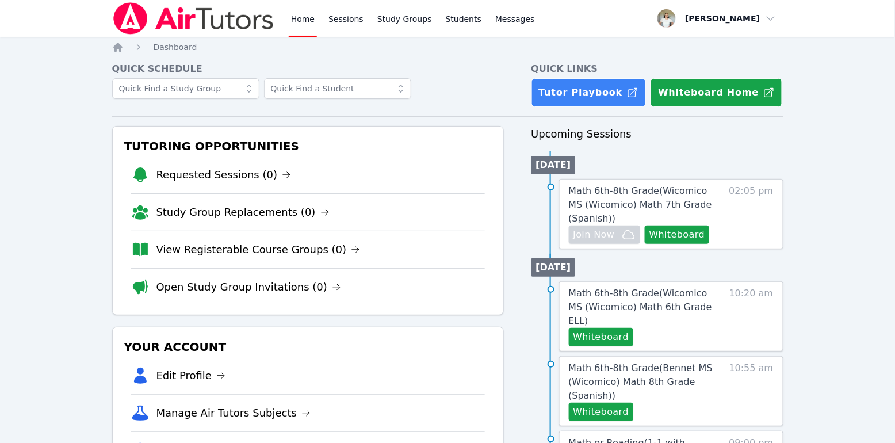
click at [292, 18] on link "Home" at bounding box center [303, 18] width 28 height 37
click at [348, 18] on link "Sessions" at bounding box center [346, 18] width 40 height 37
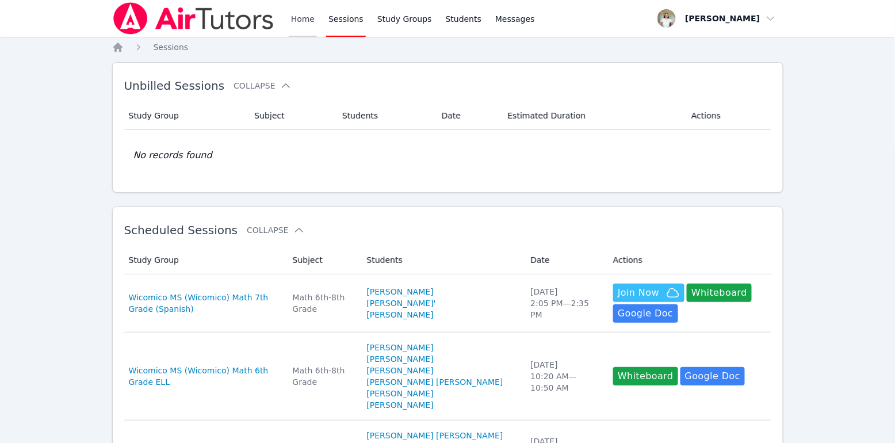
click at [301, 14] on link "Home" at bounding box center [303, 18] width 28 height 37
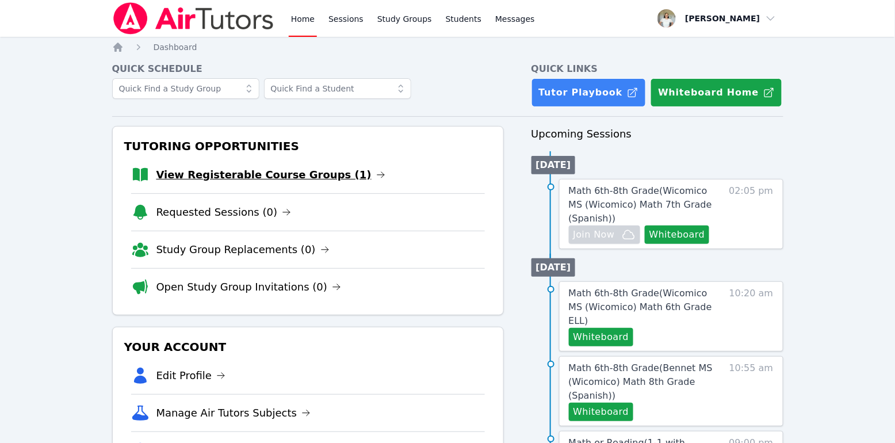
click at [207, 173] on link "View Registerable Course Groups (1)" at bounding box center [270, 175] width 229 height 16
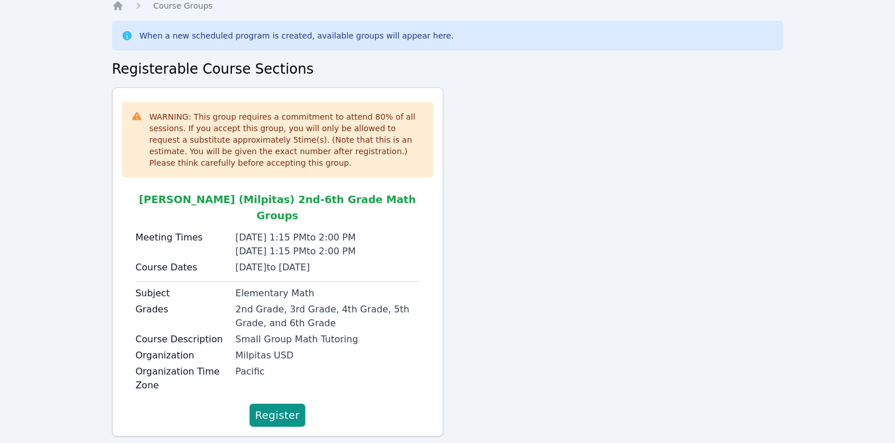
scroll to position [51, 0]
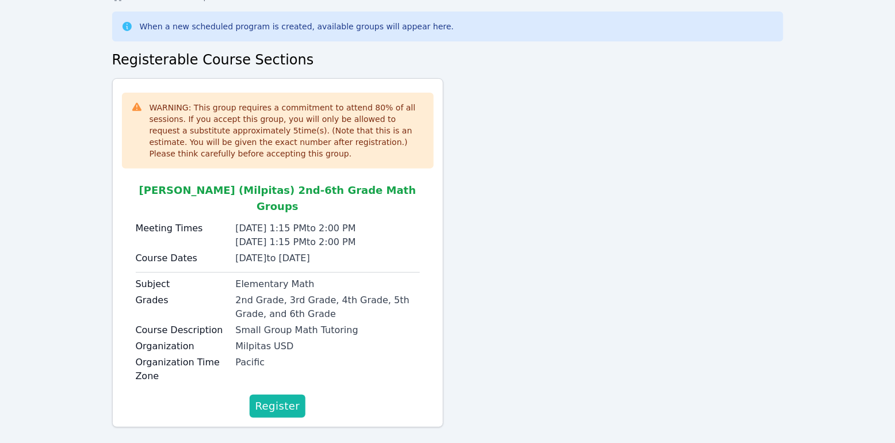
click at [290, 398] on span "Register" at bounding box center [277, 406] width 45 height 16
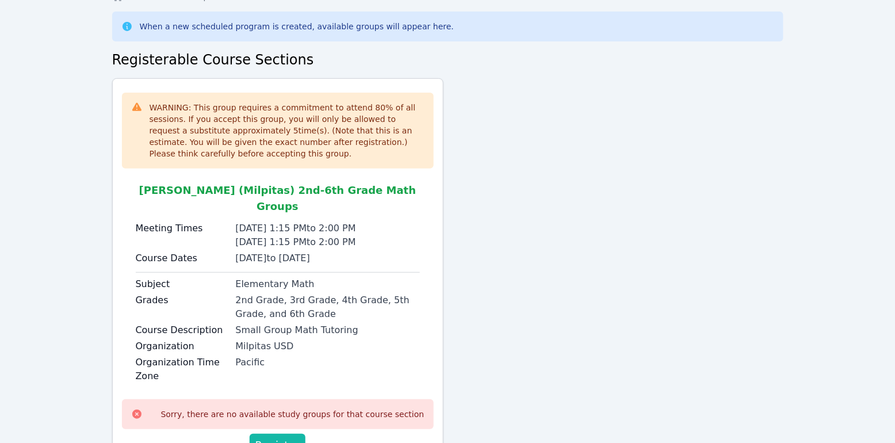
click at [277, 437] on span "Register" at bounding box center [277, 445] width 45 height 16
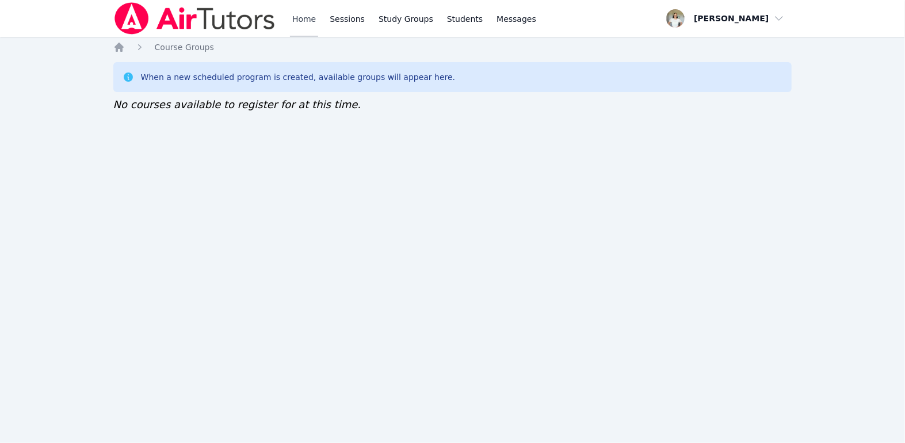
click at [296, 20] on link "Home" at bounding box center [304, 18] width 28 height 37
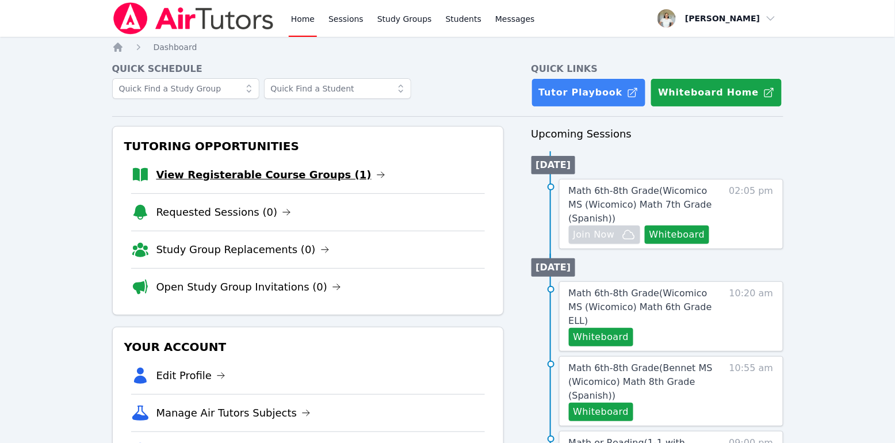
click at [202, 174] on link "View Registerable Course Groups (1)" at bounding box center [270, 175] width 229 height 16
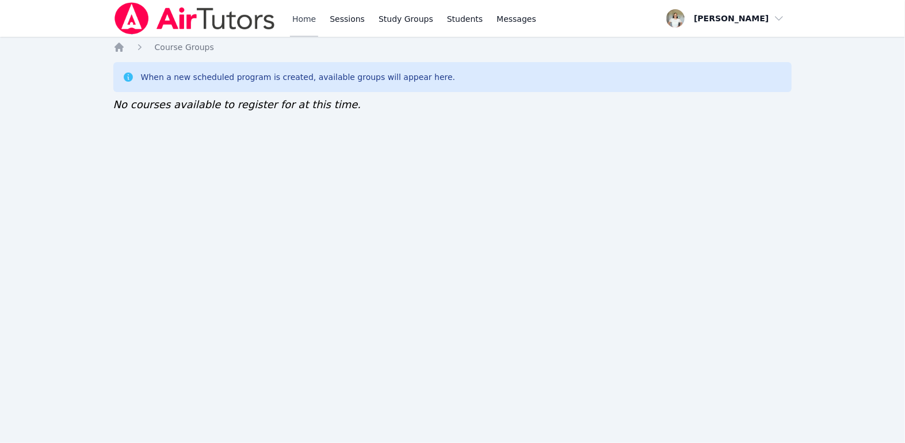
click at [301, 18] on link "Home" at bounding box center [304, 18] width 28 height 37
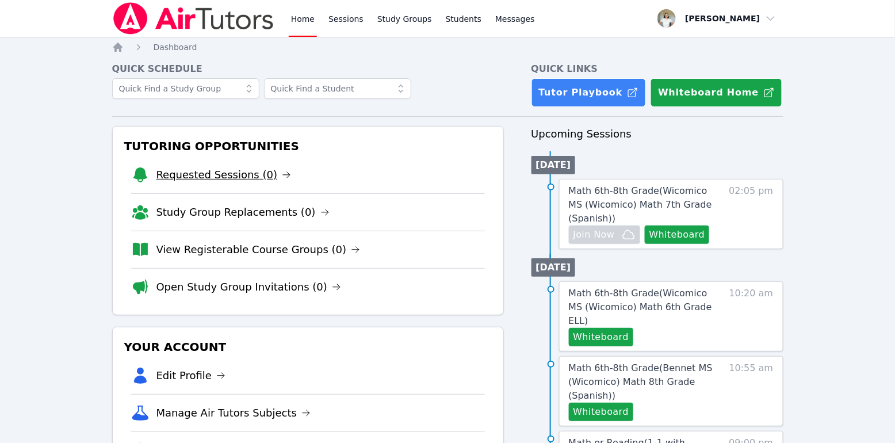
click at [252, 182] on link "Requested Sessions (0)" at bounding box center [223, 175] width 135 height 16
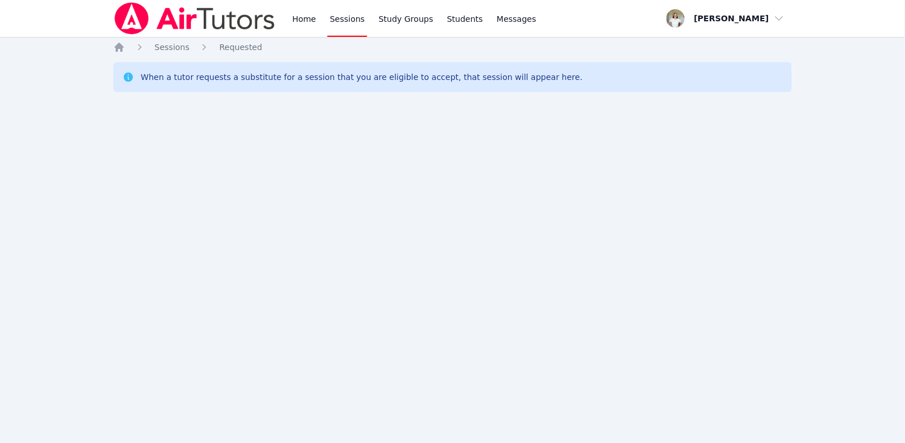
click at [110, 53] on div "Home Sessions Study Groups Students Messages Open user menu [PERSON_NAME] Open …" at bounding box center [452, 221] width 905 height 443
click at [124, 49] on ol "Home Sessions Requested" at bounding box center [187, 47] width 149 height 12
click at [122, 49] on icon "Breadcrumb" at bounding box center [119, 47] width 12 height 12
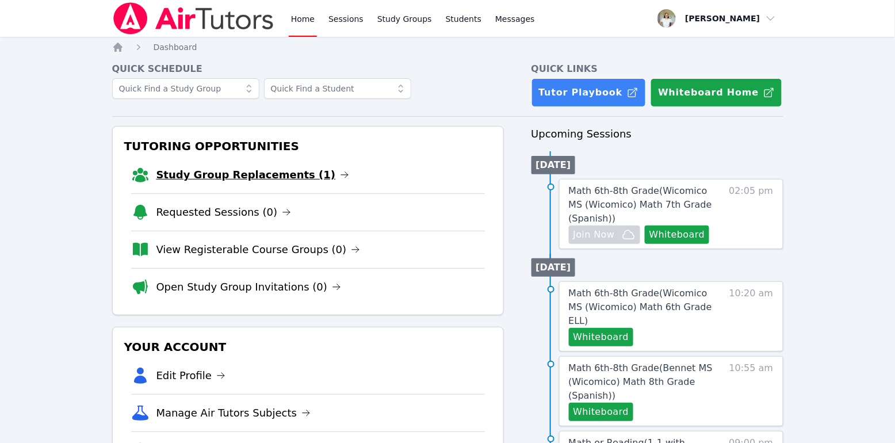
click at [204, 178] on link "Study Group Replacements (1)" at bounding box center [252, 175] width 193 height 16
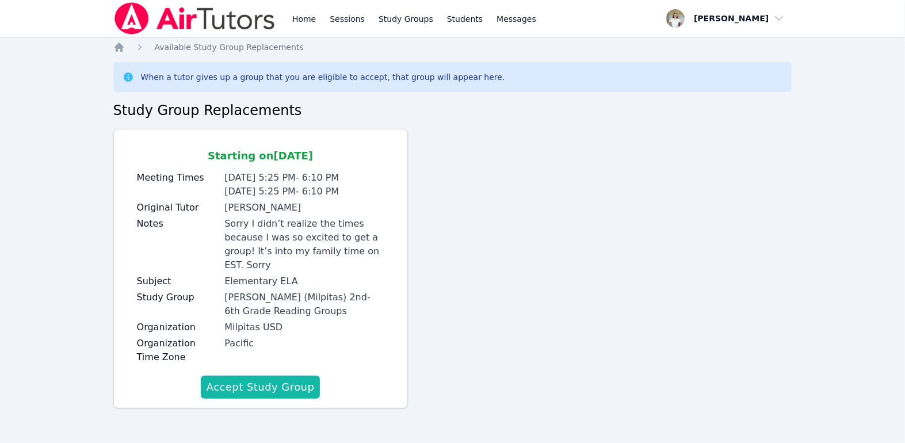
click at [293, 385] on button "Accept Study Group" at bounding box center [261, 387] width 120 height 23
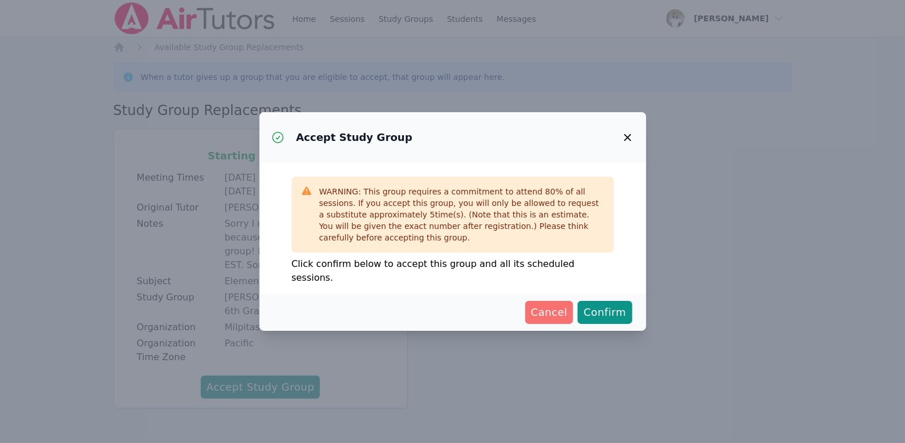
click at [563, 309] on span "Cancel" at bounding box center [549, 312] width 37 height 16
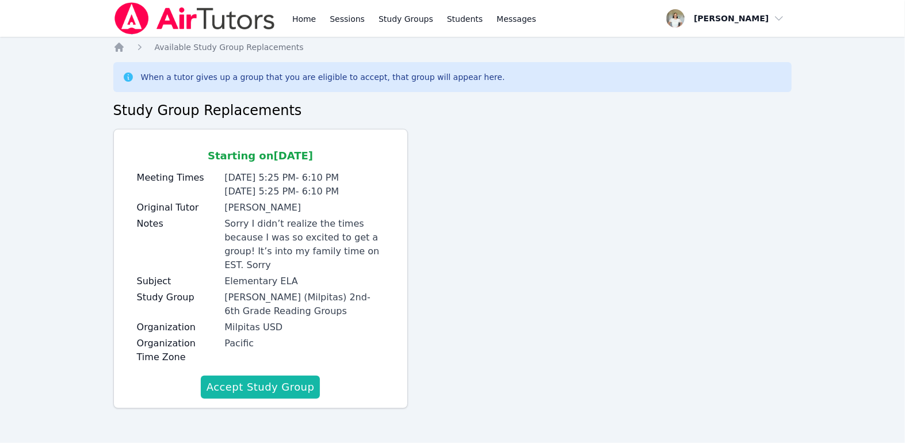
click at [265, 381] on button "Accept Study Group" at bounding box center [261, 387] width 120 height 23
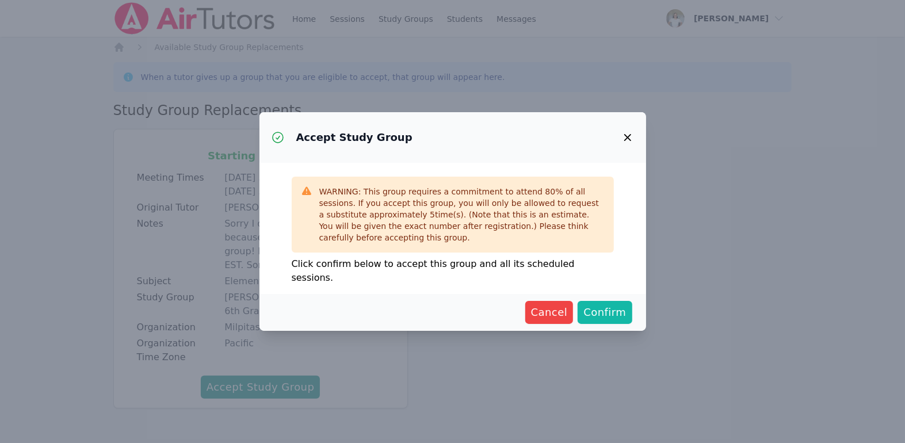
click at [599, 304] on span "Confirm" at bounding box center [604, 312] width 43 height 16
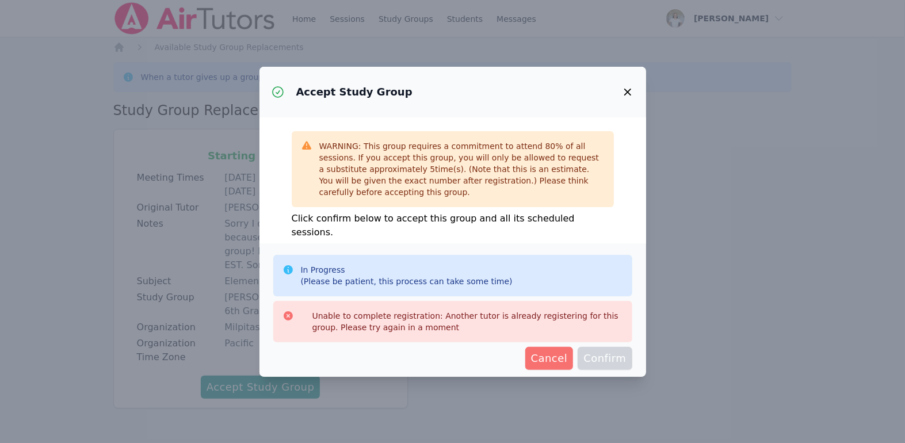
click at [568, 361] on span "Cancel" at bounding box center [549, 358] width 37 height 16
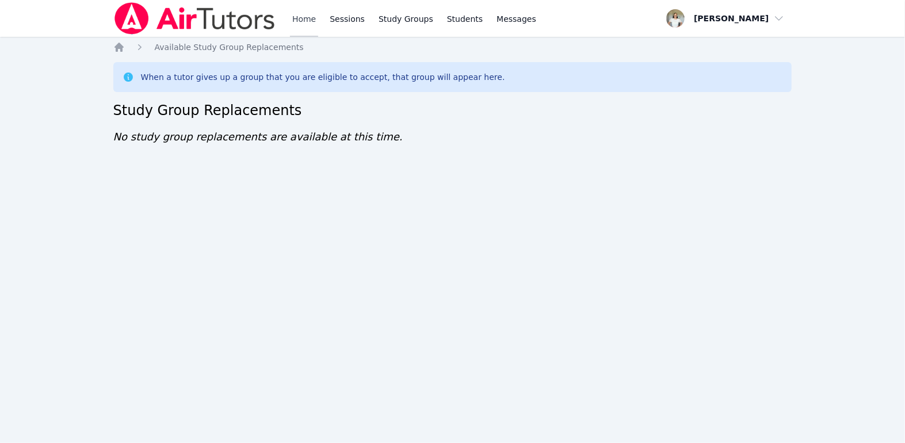
click at [295, 23] on link "Home" at bounding box center [304, 18] width 28 height 37
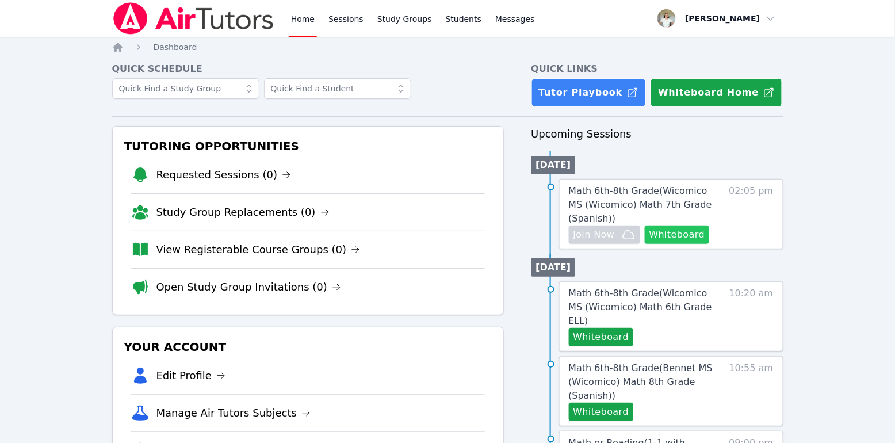
click at [687, 232] on button "Whiteboard" at bounding box center [677, 234] width 65 height 18
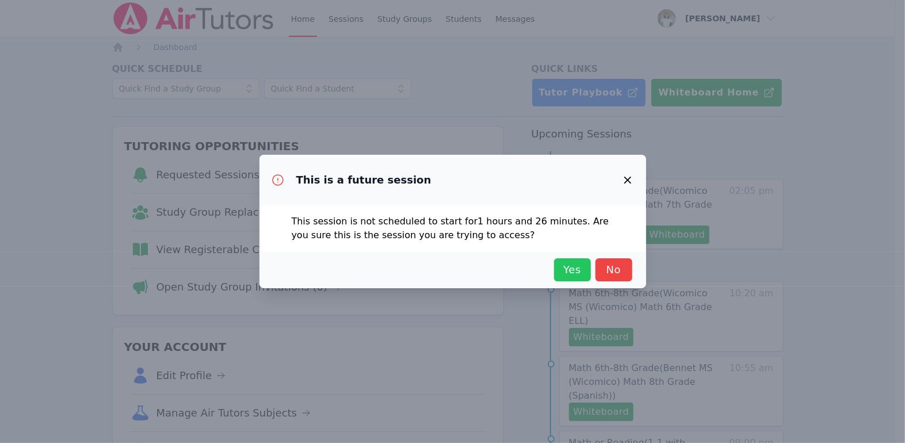
click at [574, 264] on span "Yes" at bounding box center [572, 270] width 25 height 16
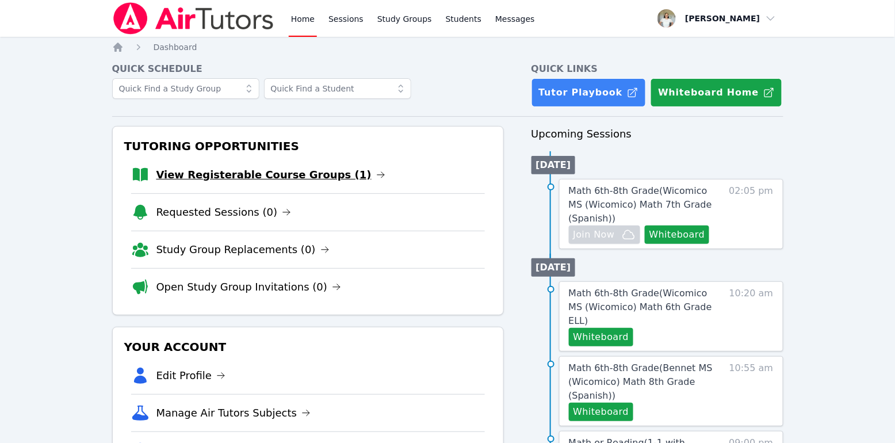
click at [262, 178] on link "View Registerable Course Groups (1)" at bounding box center [270, 175] width 229 height 16
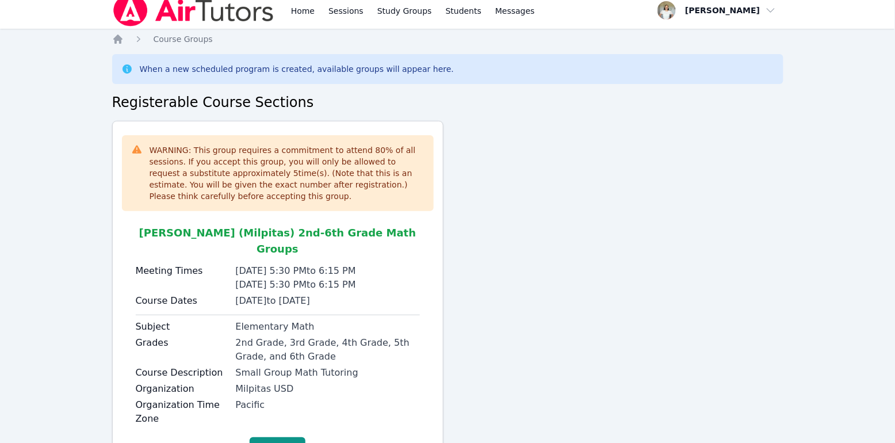
scroll to position [51, 0]
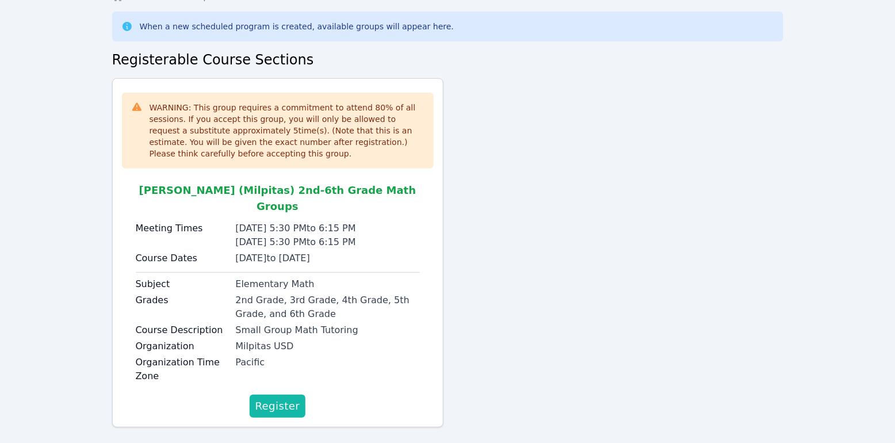
click at [292, 398] on span "Register" at bounding box center [277, 406] width 45 height 16
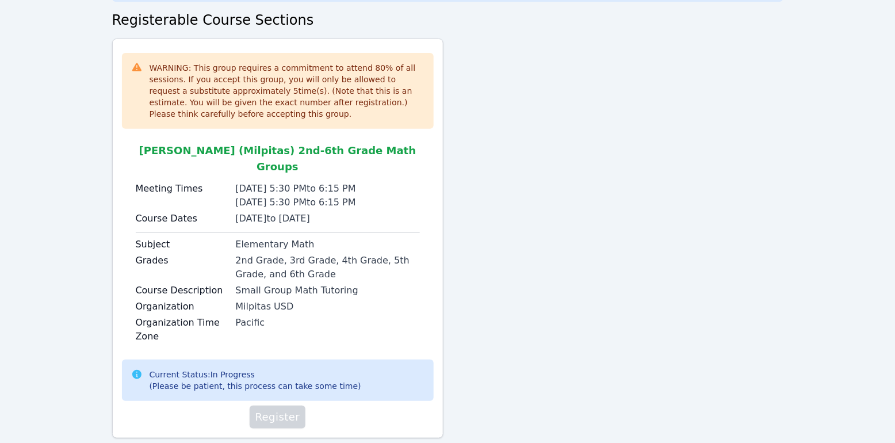
scroll to position [101, 0]
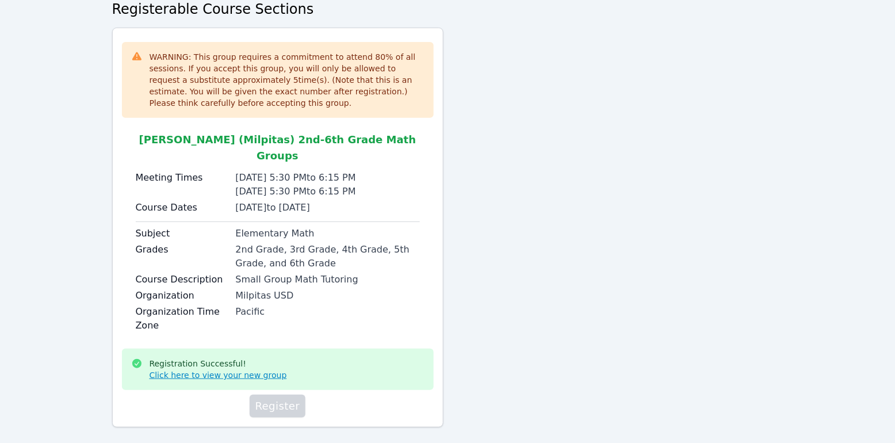
click at [222, 369] on link "Click here to view your new group" at bounding box center [218, 375] width 137 height 12
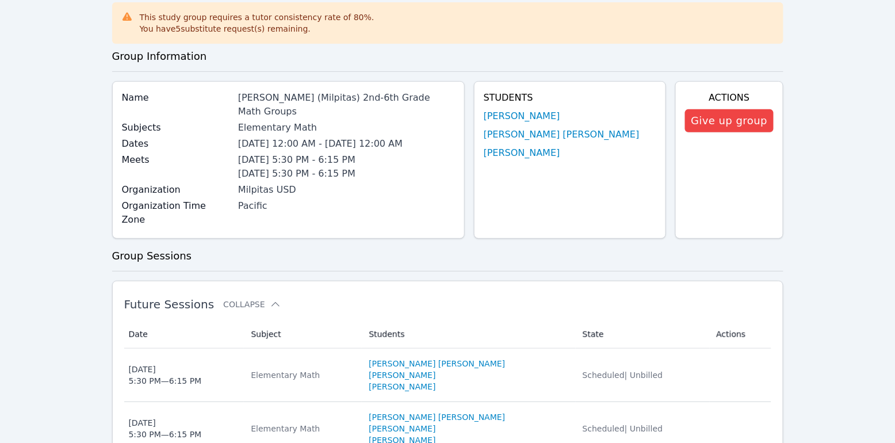
scroll to position [67, 0]
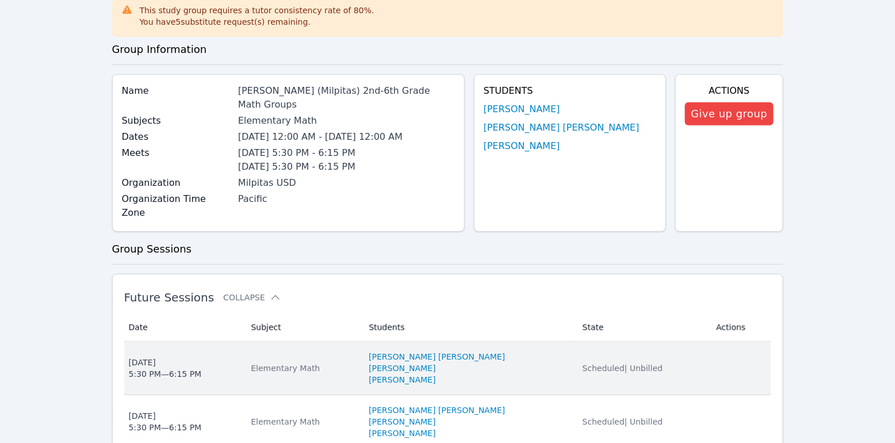
click at [355, 362] on div "Elementary Math" at bounding box center [303, 368] width 104 height 12
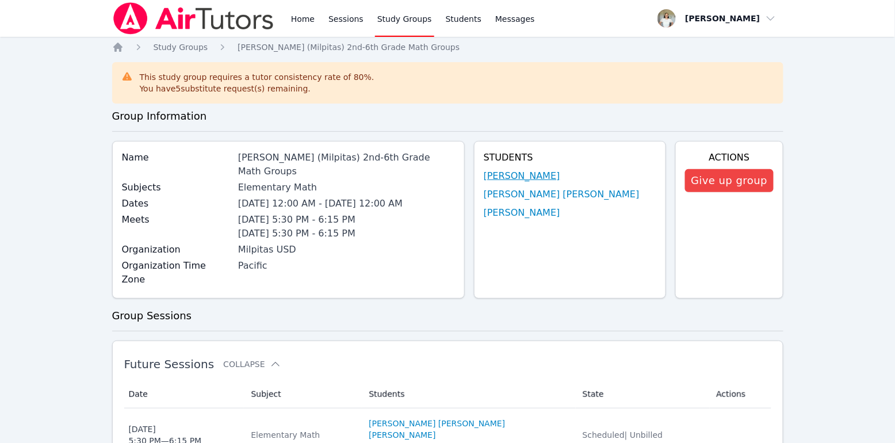
click at [522, 177] on link "Margarita RamirezDiaz" at bounding box center [522, 176] width 76 height 14
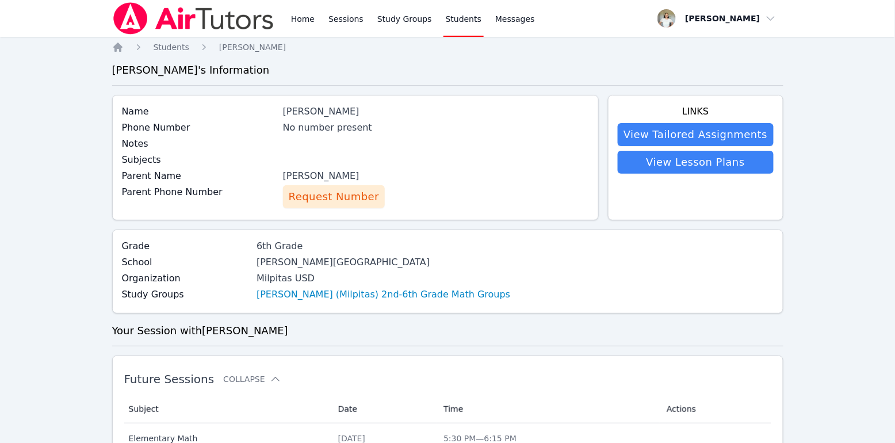
scroll to position [2, 0]
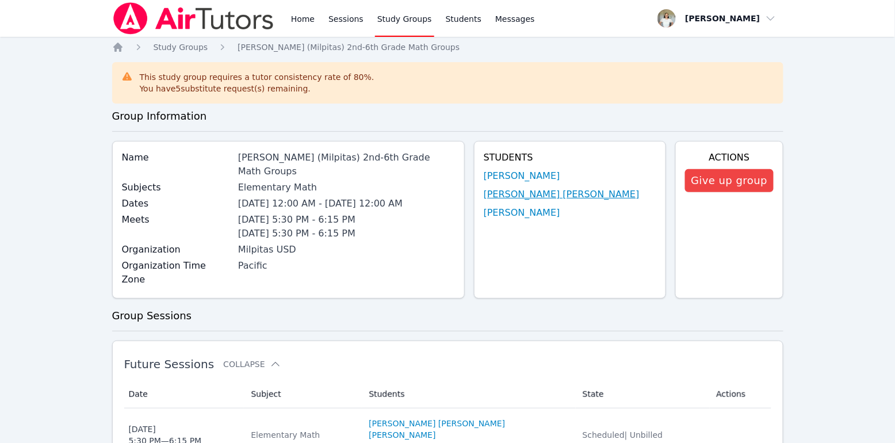
click at [558, 194] on link "Noah Christopher Gomes" at bounding box center [562, 194] width 156 height 14
click at [526, 175] on link "Margarita RamirezDiaz" at bounding box center [522, 176] width 76 height 14
click at [533, 213] on link "Ariana Marie Brooks" at bounding box center [522, 213] width 76 height 14
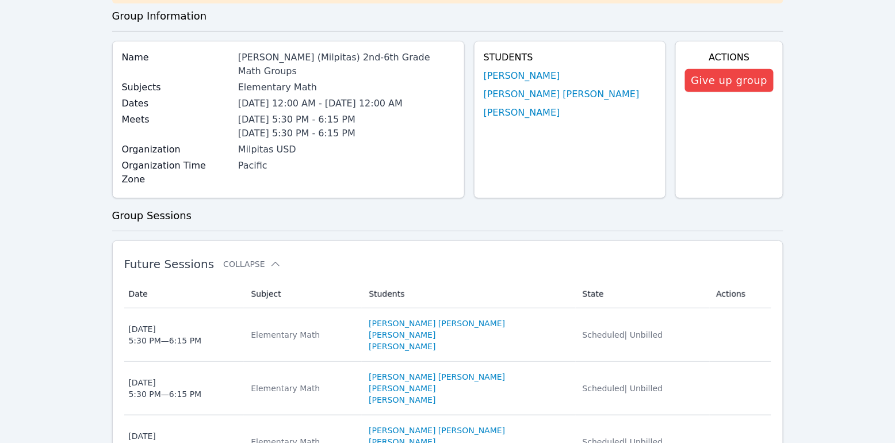
scroll to position [85, 0]
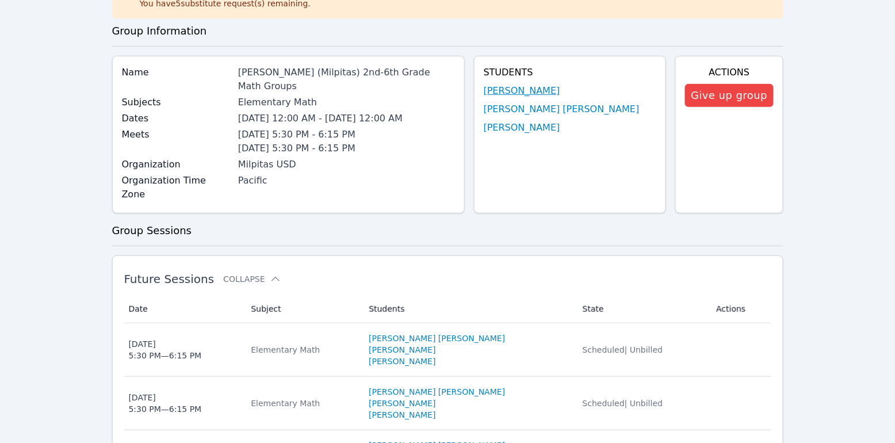
click at [560, 86] on link "Margarita RamirezDiaz" at bounding box center [522, 91] width 76 height 14
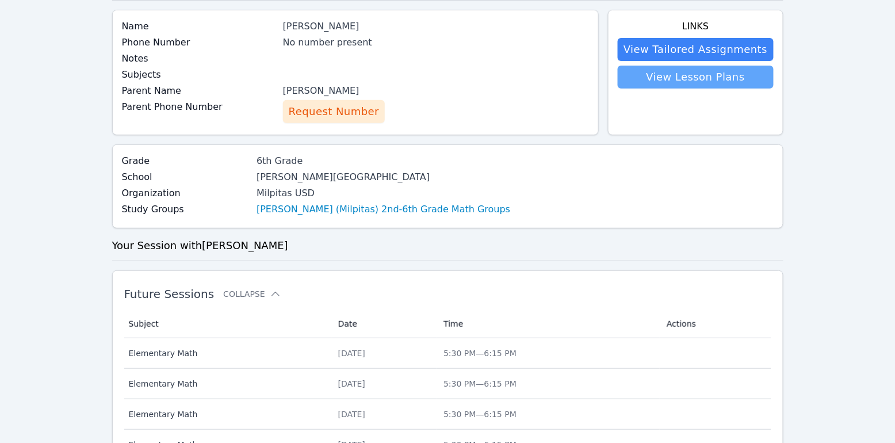
click at [683, 81] on link "View Lesson Plans" at bounding box center [695, 77] width 155 height 23
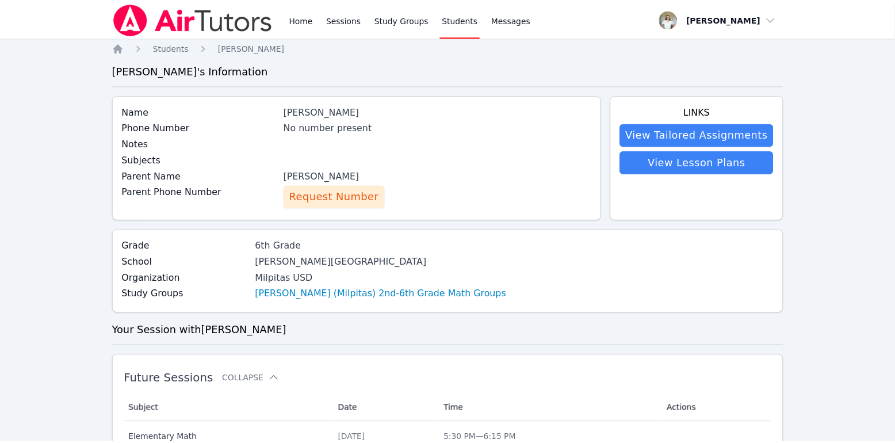
scroll to position [85, 0]
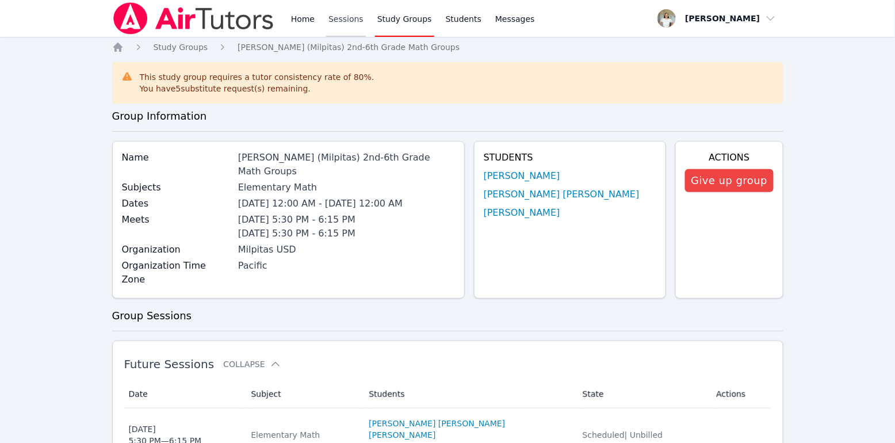
click at [338, 23] on link "Sessions" at bounding box center [346, 18] width 40 height 37
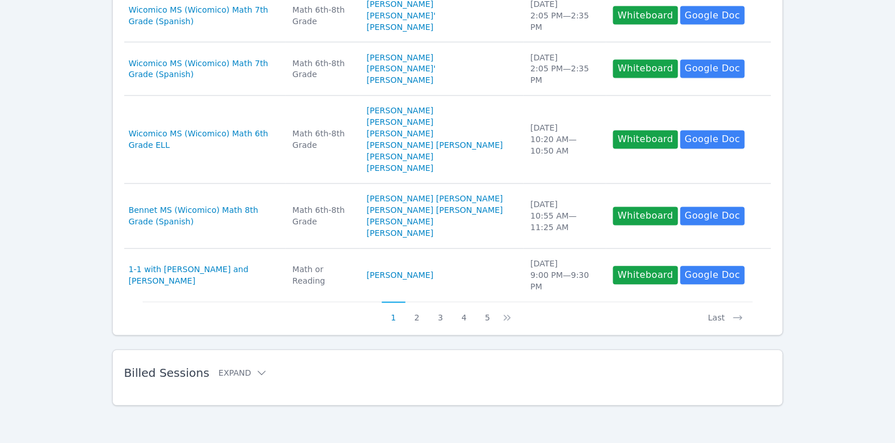
scroll to position [657, 0]
click at [415, 319] on button "2" at bounding box center [417, 313] width 24 height 22
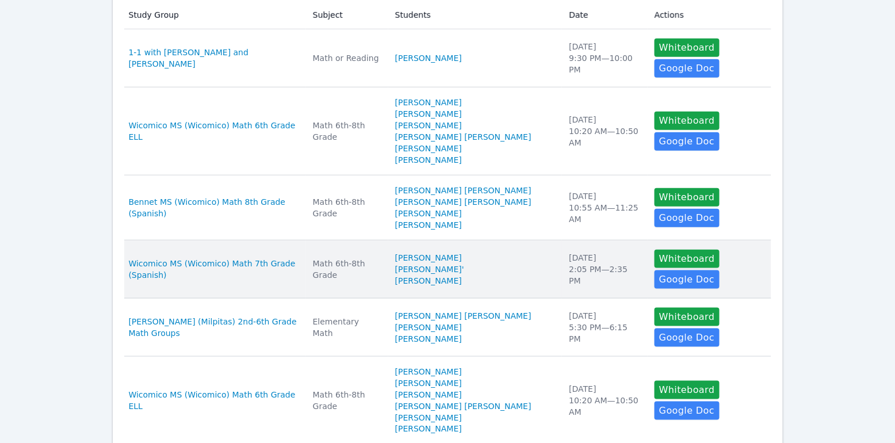
scroll to position [246, 0]
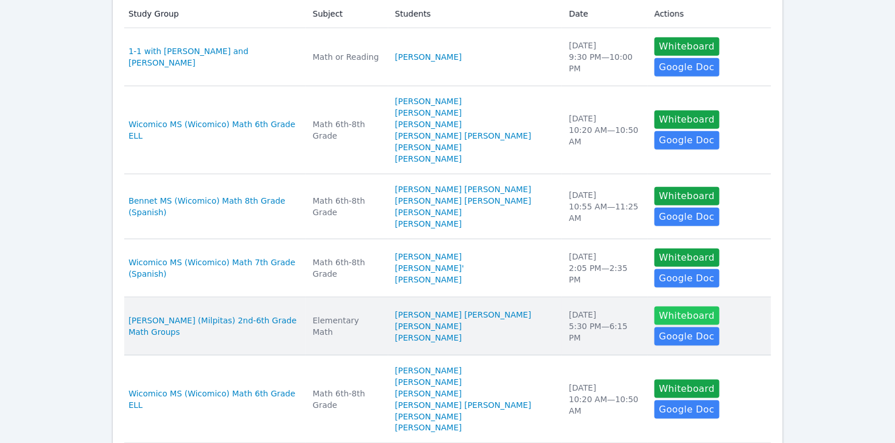
click at [675, 315] on button "Whiteboard" at bounding box center [686, 316] width 65 height 18
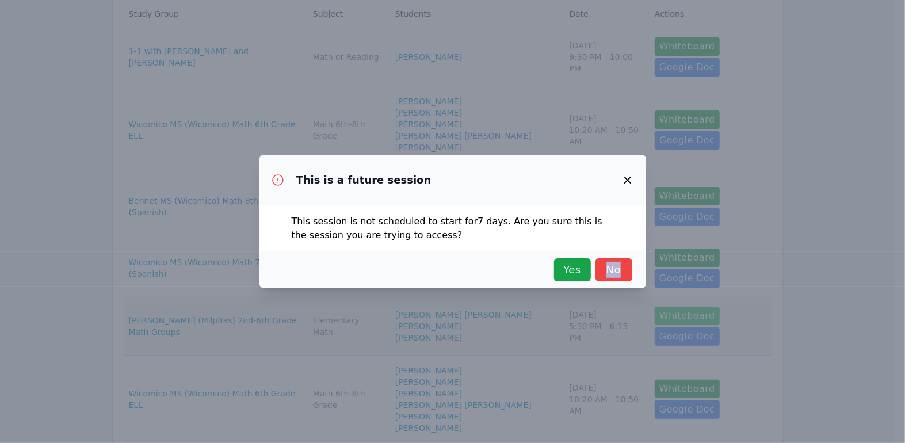
click at [675, 315] on div "This is a future session This session is not scheduled to start for 7 days . Ar…" at bounding box center [452, 221] width 905 height 443
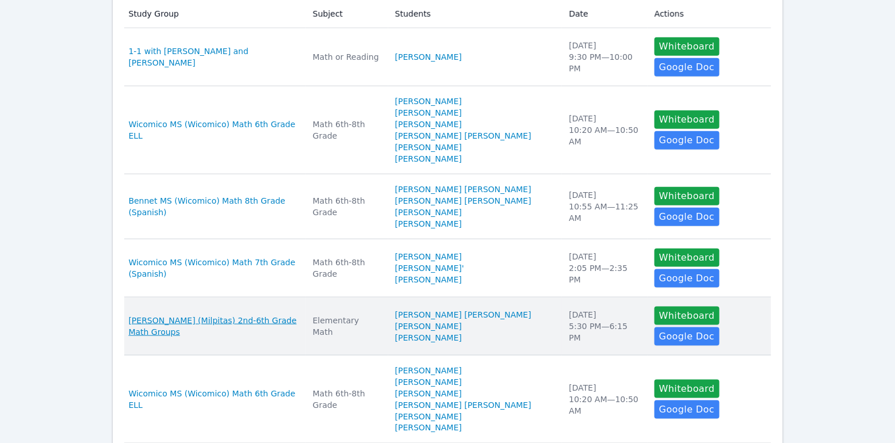
click at [223, 330] on span "Burnett (Milpitas) 2nd-6th Grade Math Groups" at bounding box center [214, 326] width 170 height 23
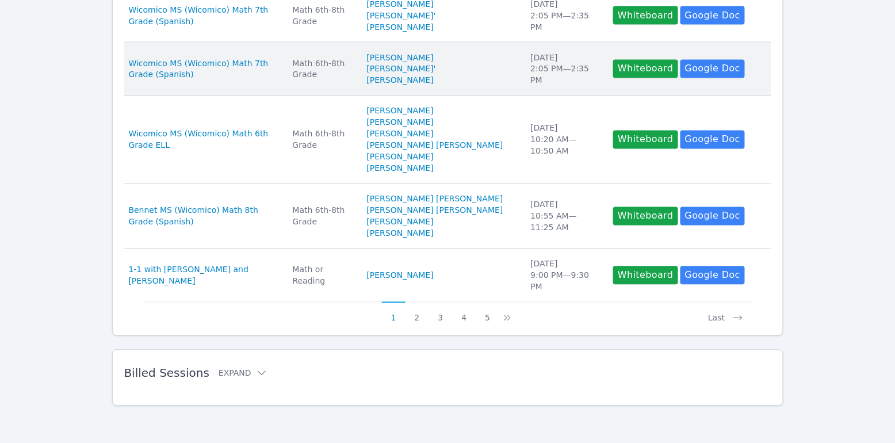
scroll to position [657, 0]
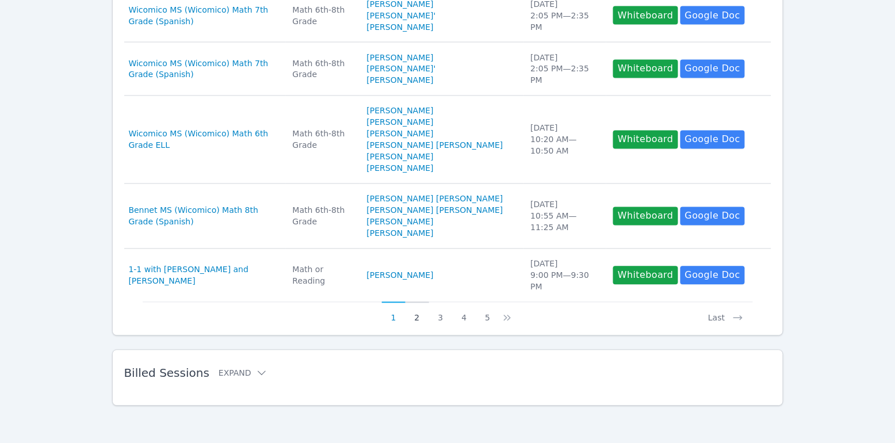
click at [419, 319] on button "2" at bounding box center [417, 313] width 24 height 22
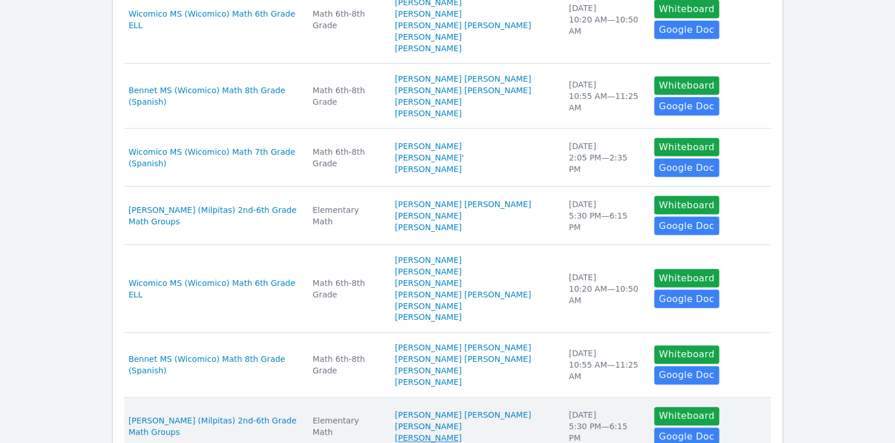
scroll to position [354, 0]
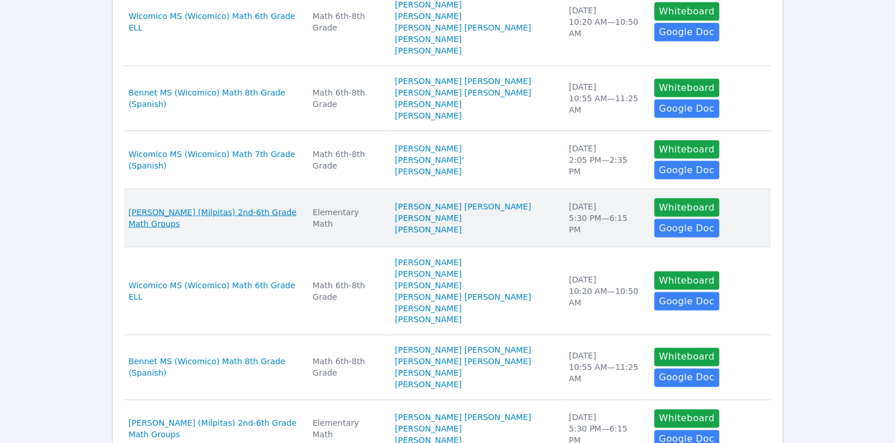
click at [261, 216] on span "Burnett (Milpitas) 2nd-6th Grade Math Groups" at bounding box center [214, 217] width 170 height 23
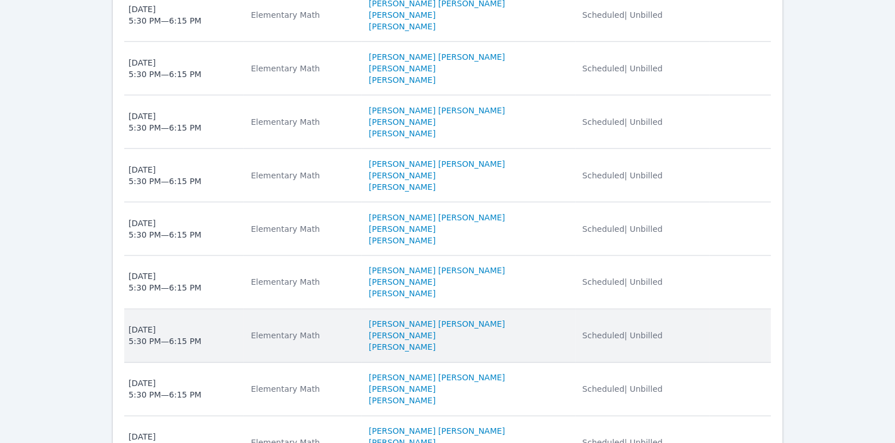
scroll to position [673, 0]
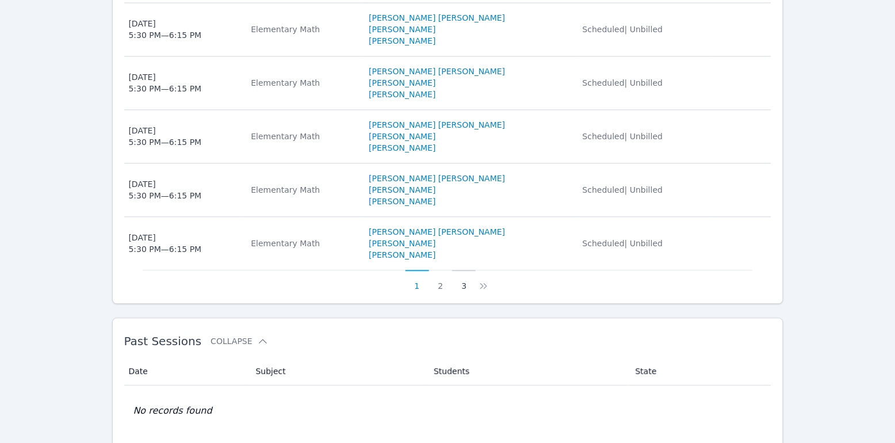
click at [464, 270] on button "3" at bounding box center [464, 281] width 24 height 22
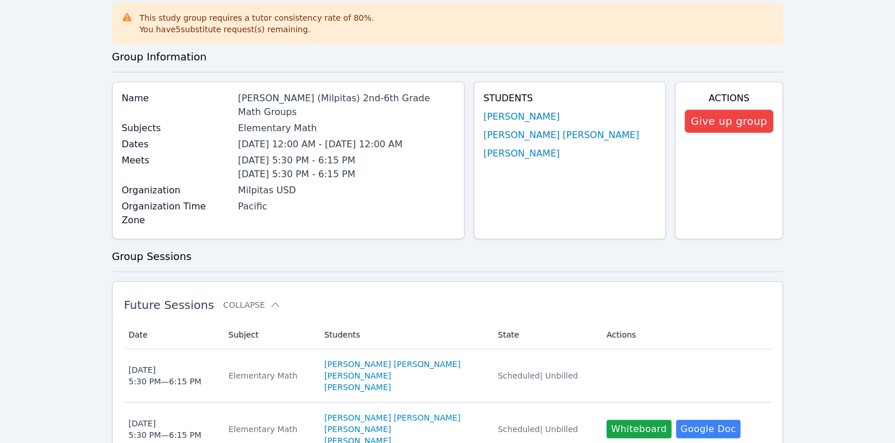
scroll to position [351, 0]
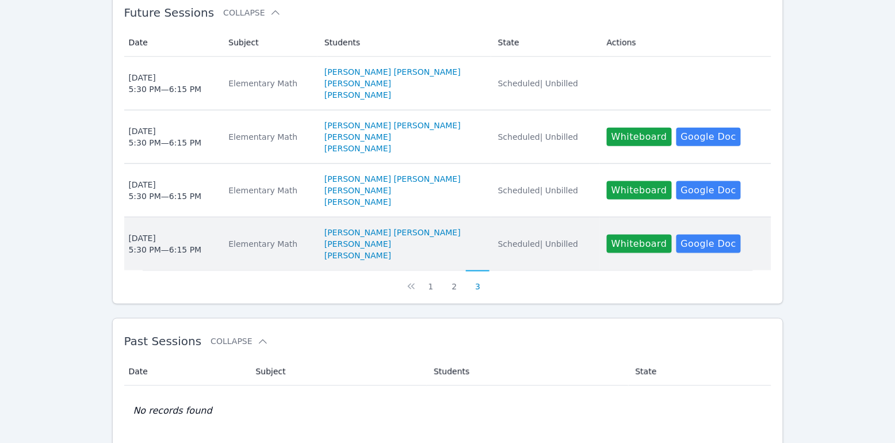
click at [163, 232] on div "Wed Oct 1 5:30 PM — 6:15 PM" at bounding box center [165, 243] width 73 height 23
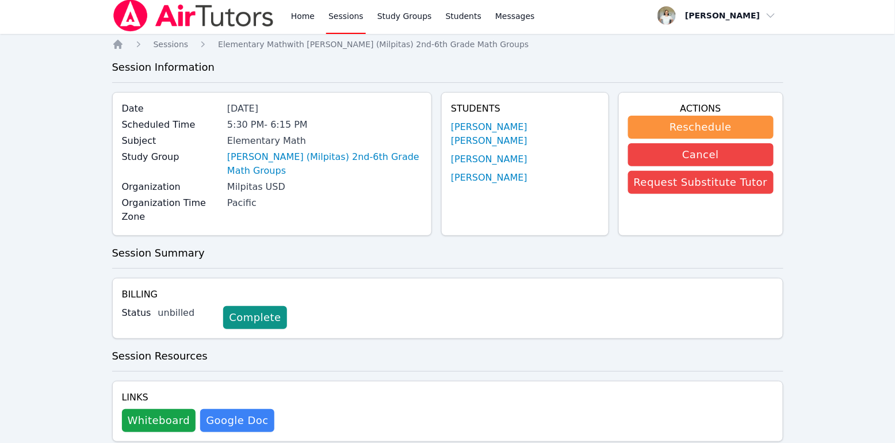
scroll to position [7, 0]
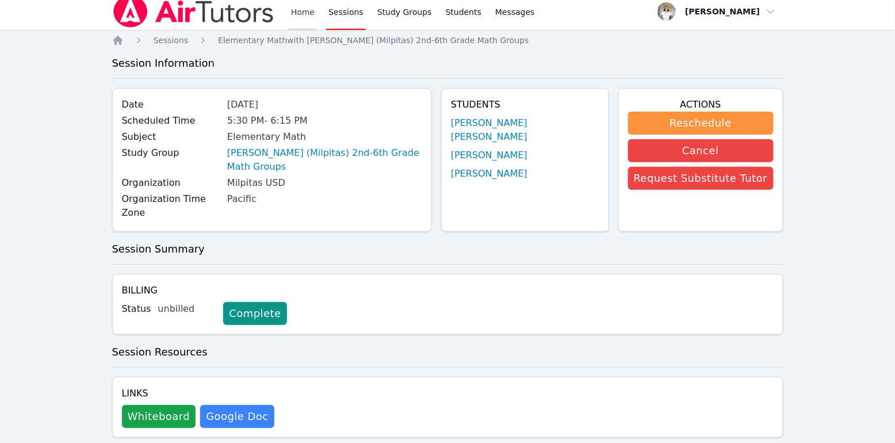
click at [300, 6] on link "Home" at bounding box center [303, 11] width 28 height 37
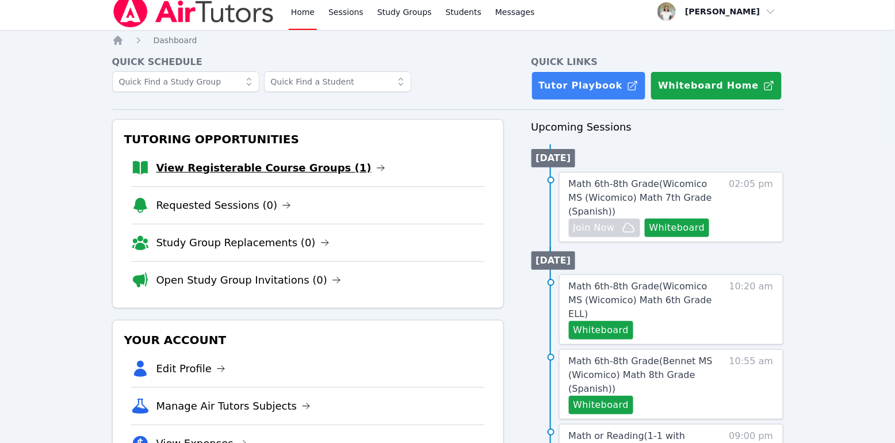
click at [321, 166] on link "View Registerable Course Groups (1)" at bounding box center [270, 168] width 229 height 16
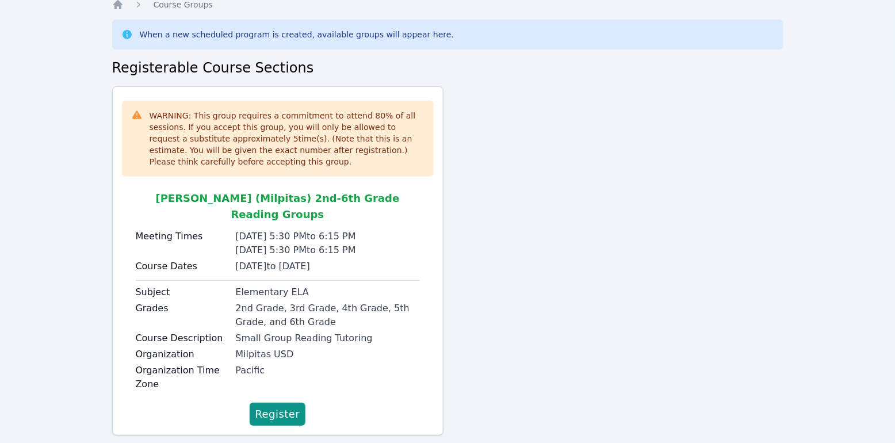
scroll to position [51, 0]
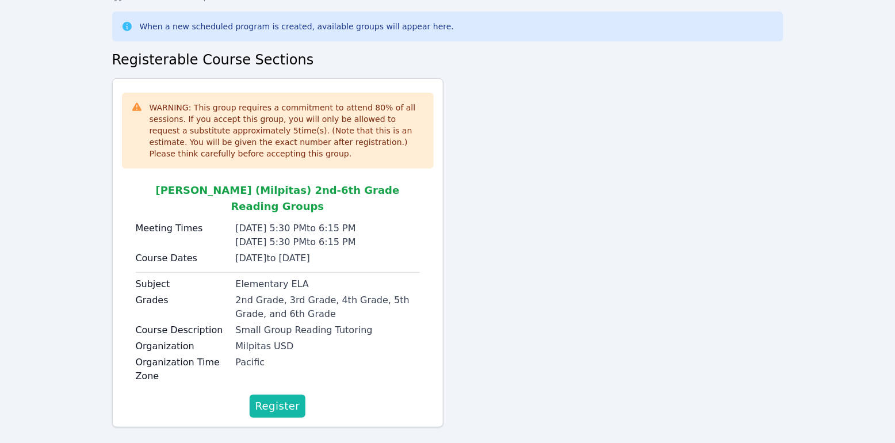
click at [298, 398] on span "Register" at bounding box center [277, 406] width 45 height 16
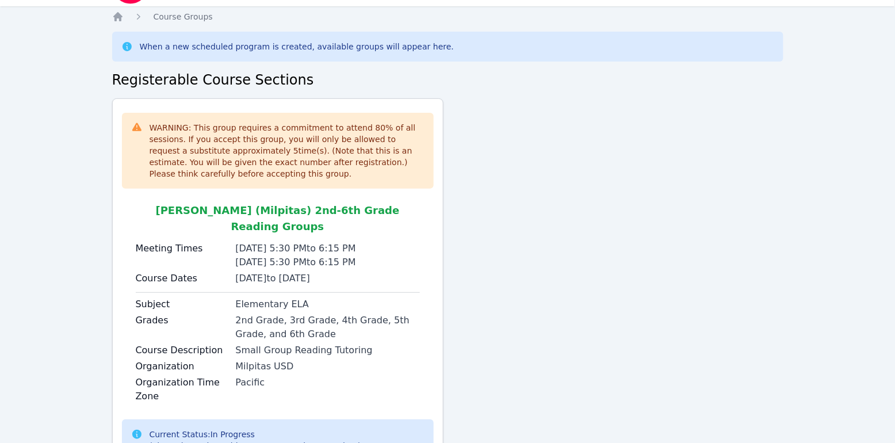
scroll to position [0, 0]
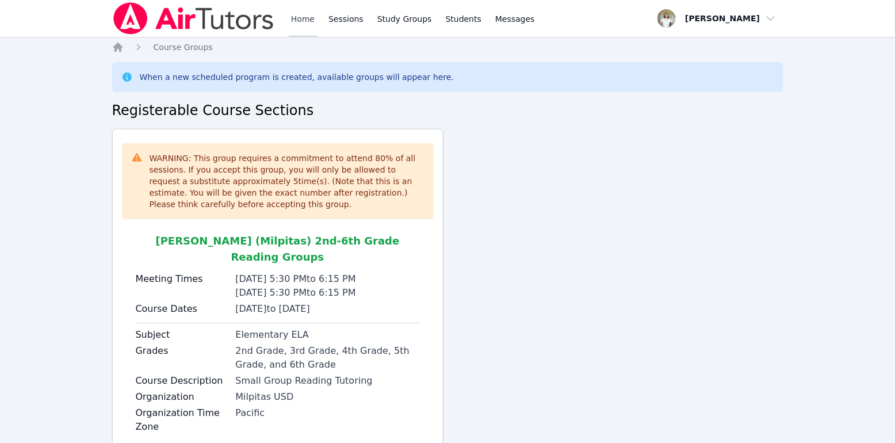
click at [304, 20] on link "Home" at bounding box center [303, 18] width 28 height 37
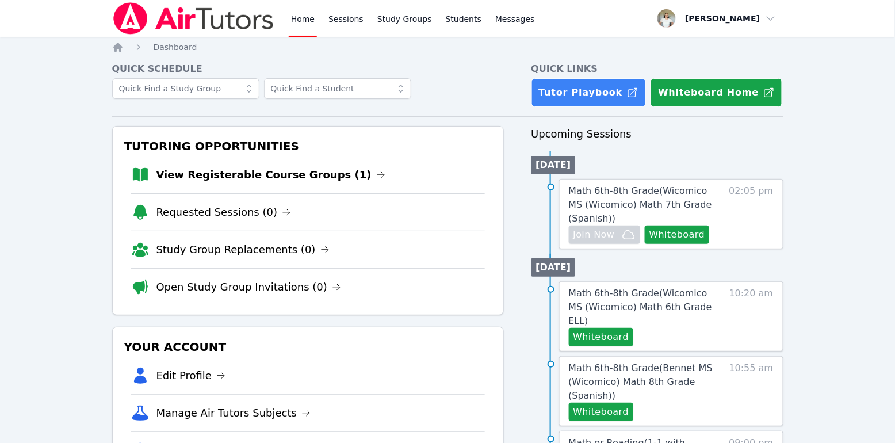
click at [304, 20] on link "Home" at bounding box center [303, 18] width 28 height 37
click at [274, 179] on link "View Registerable Course Groups (1)" at bounding box center [270, 175] width 229 height 16
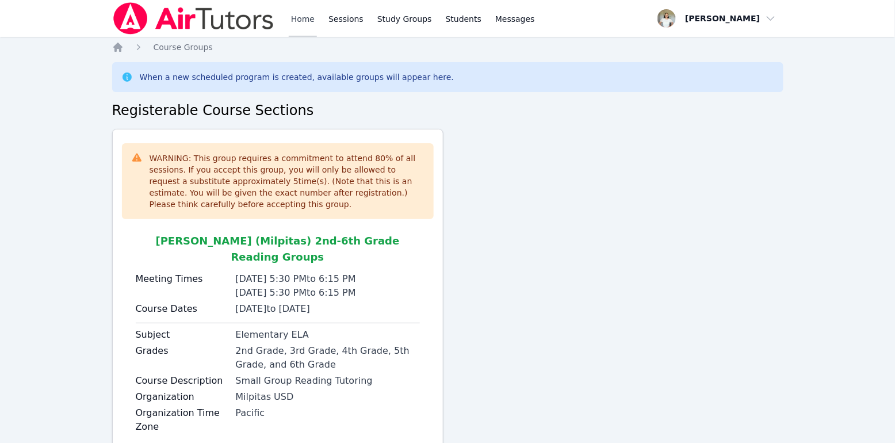
click at [305, 13] on link "Home" at bounding box center [303, 18] width 28 height 37
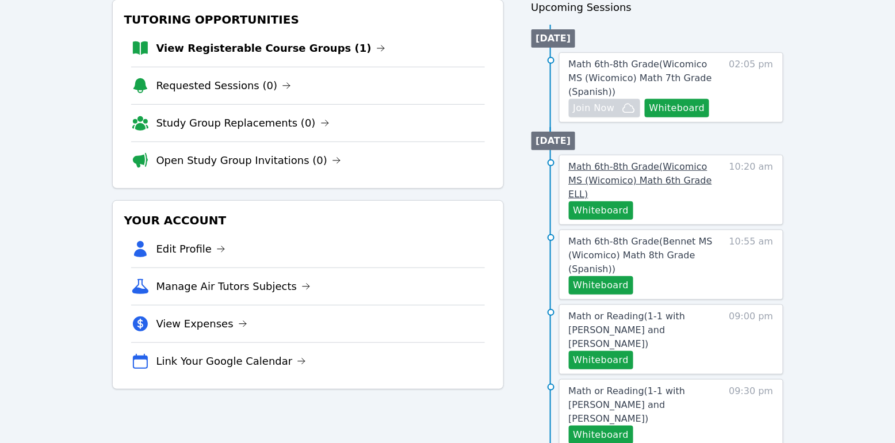
scroll to position [128, 0]
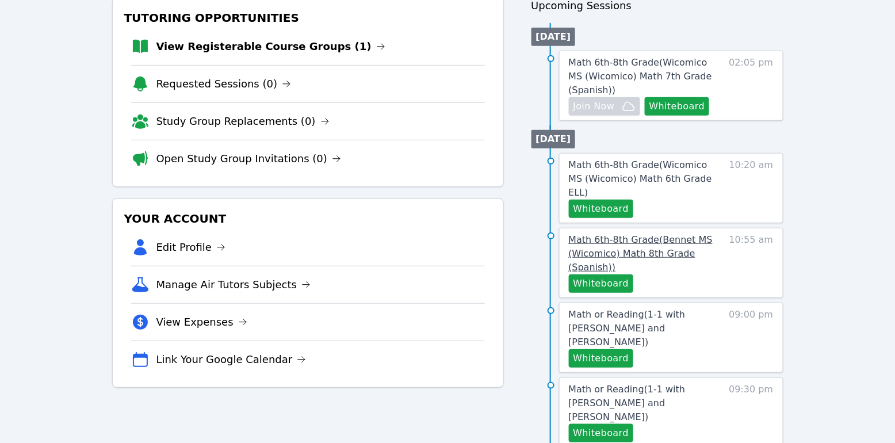
click at [620, 238] on span "Math 6th-8th Grade ( Bennet MS (Wicomico) Math 8th Grade (Spanish) )" at bounding box center [641, 253] width 144 height 39
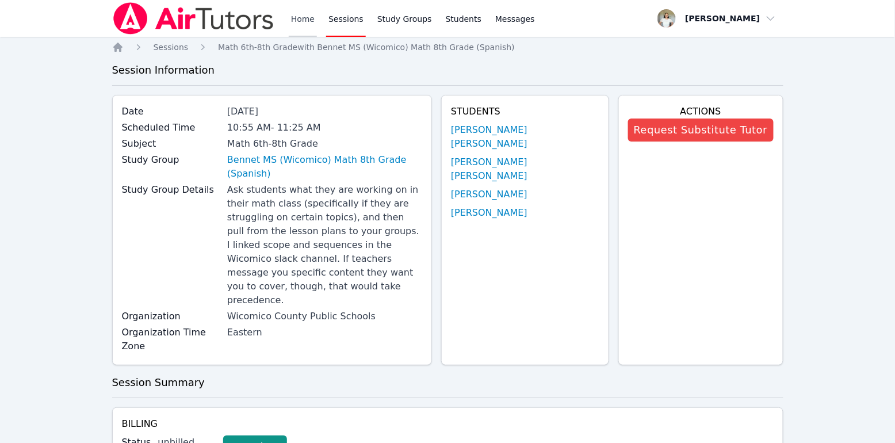
click at [302, 20] on link "Home" at bounding box center [303, 18] width 28 height 37
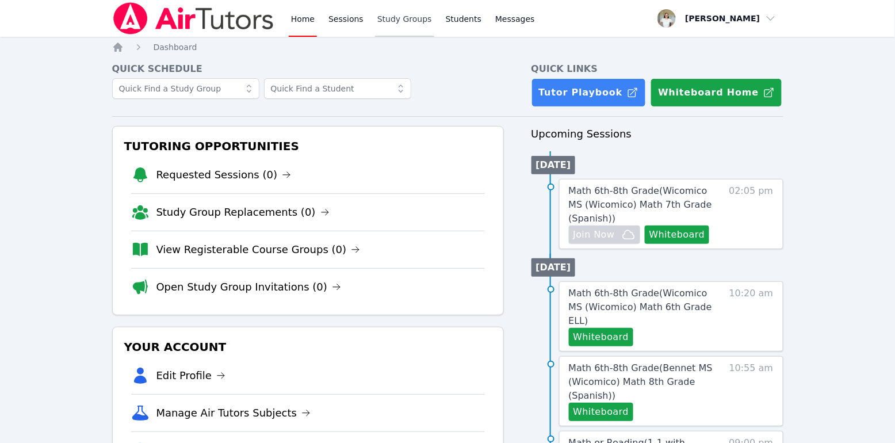
click at [395, 16] on link "Study Groups" at bounding box center [404, 18] width 59 height 37
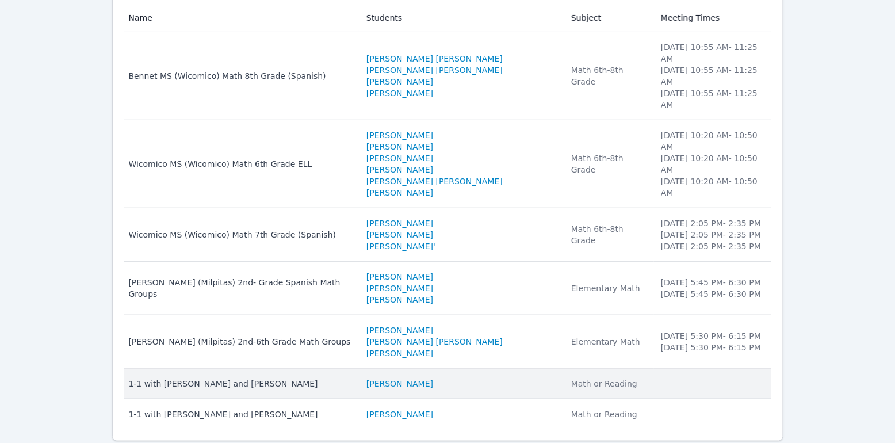
scroll to position [156, 0]
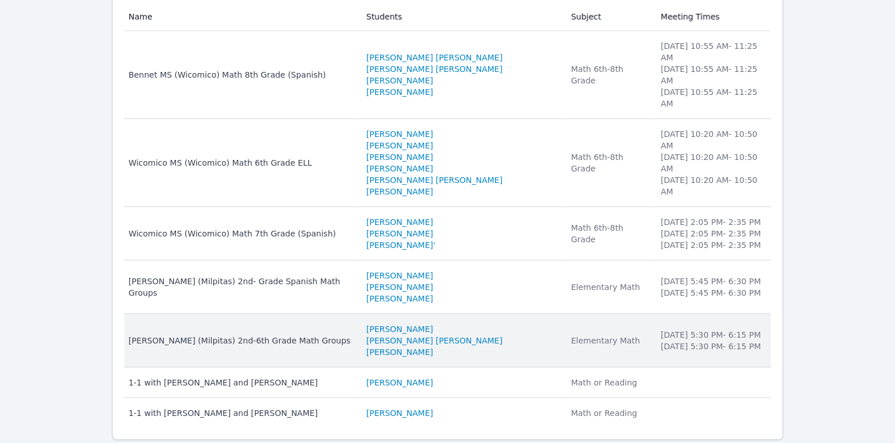
click at [279, 335] on div "Burnett (Milpitas) 2nd-6th Grade Math Groups" at bounding box center [241, 341] width 224 height 12
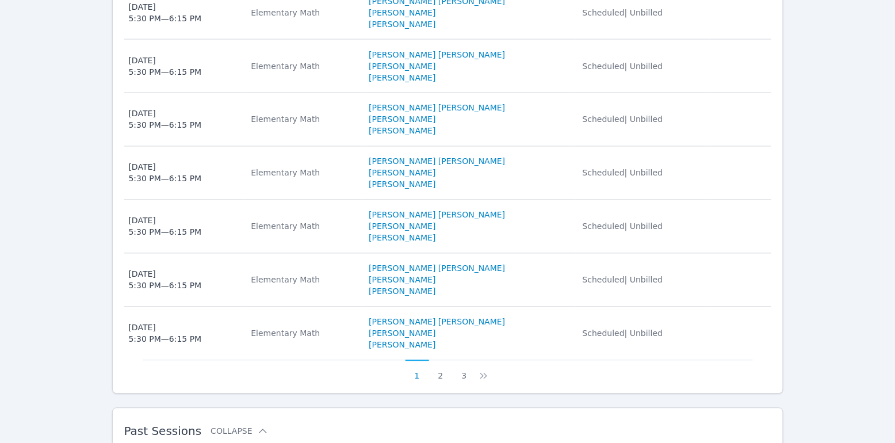
scroll to position [687, 0]
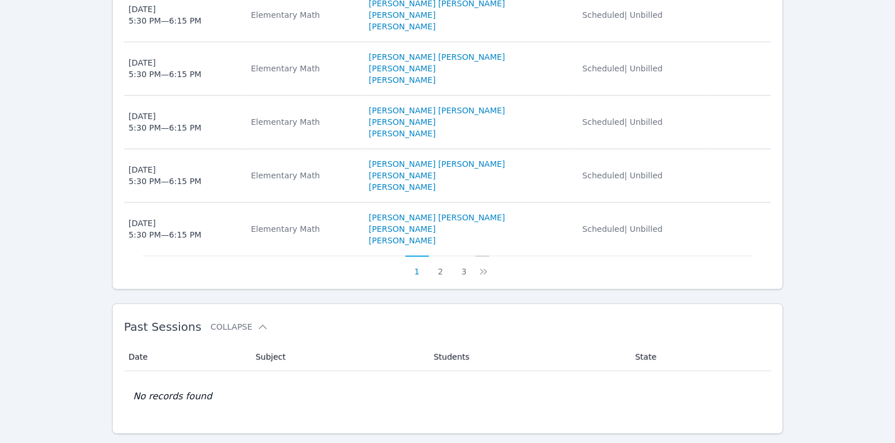
click at [480, 269] on icon at bounding box center [481, 272] width 3 height 6
click at [480, 255] on button "3" at bounding box center [471, 266] width 24 height 22
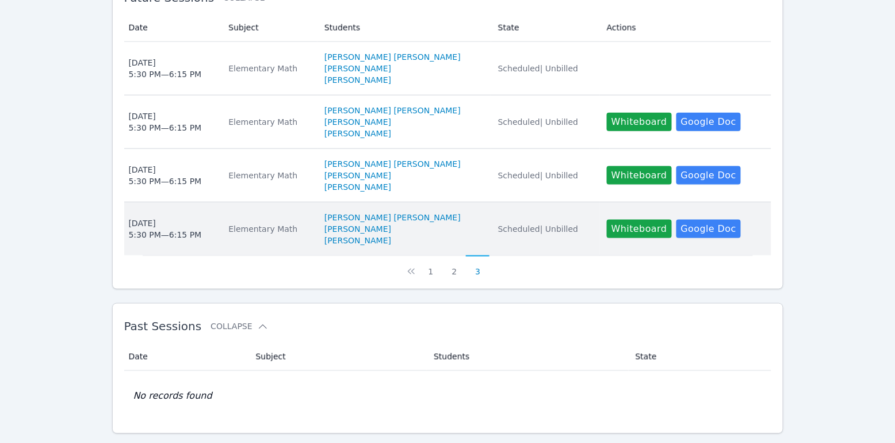
click at [173, 217] on div "Wed Oct 1 5:30 PM — 6:15 PM" at bounding box center [165, 228] width 73 height 23
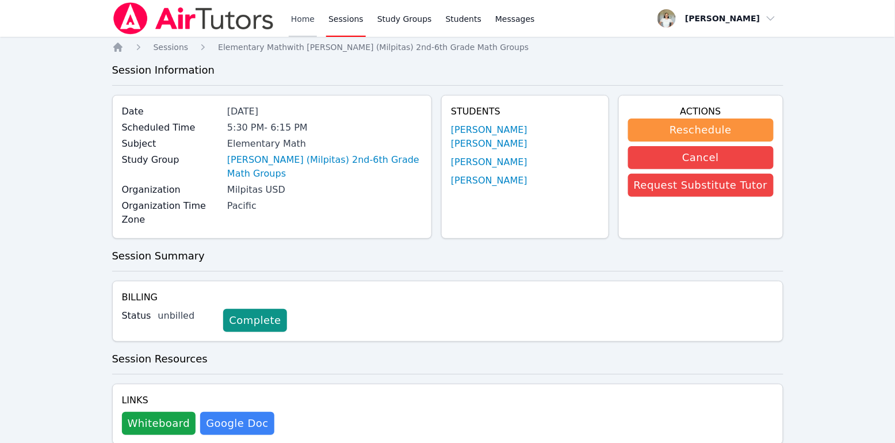
click at [312, 19] on link "Home" at bounding box center [303, 18] width 28 height 37
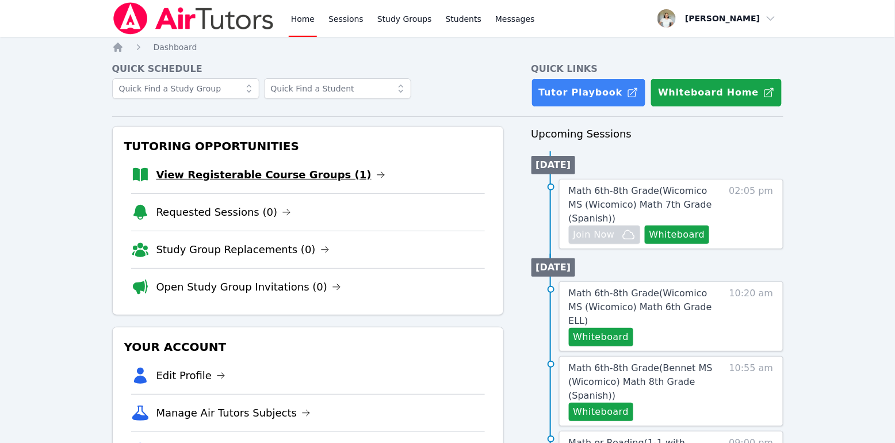
click at [218, 176] on link "View Registerable Course Groups (1)" at bounding box center [270, 175] width 229 height 16
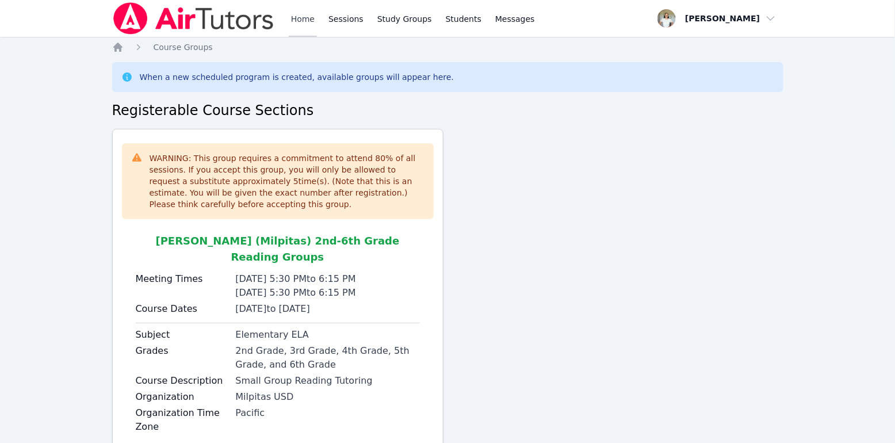
click at [292, 16] on link "Home" at bounding box center [303, 18] width 28 height 37
